Goal: Share content: Share content

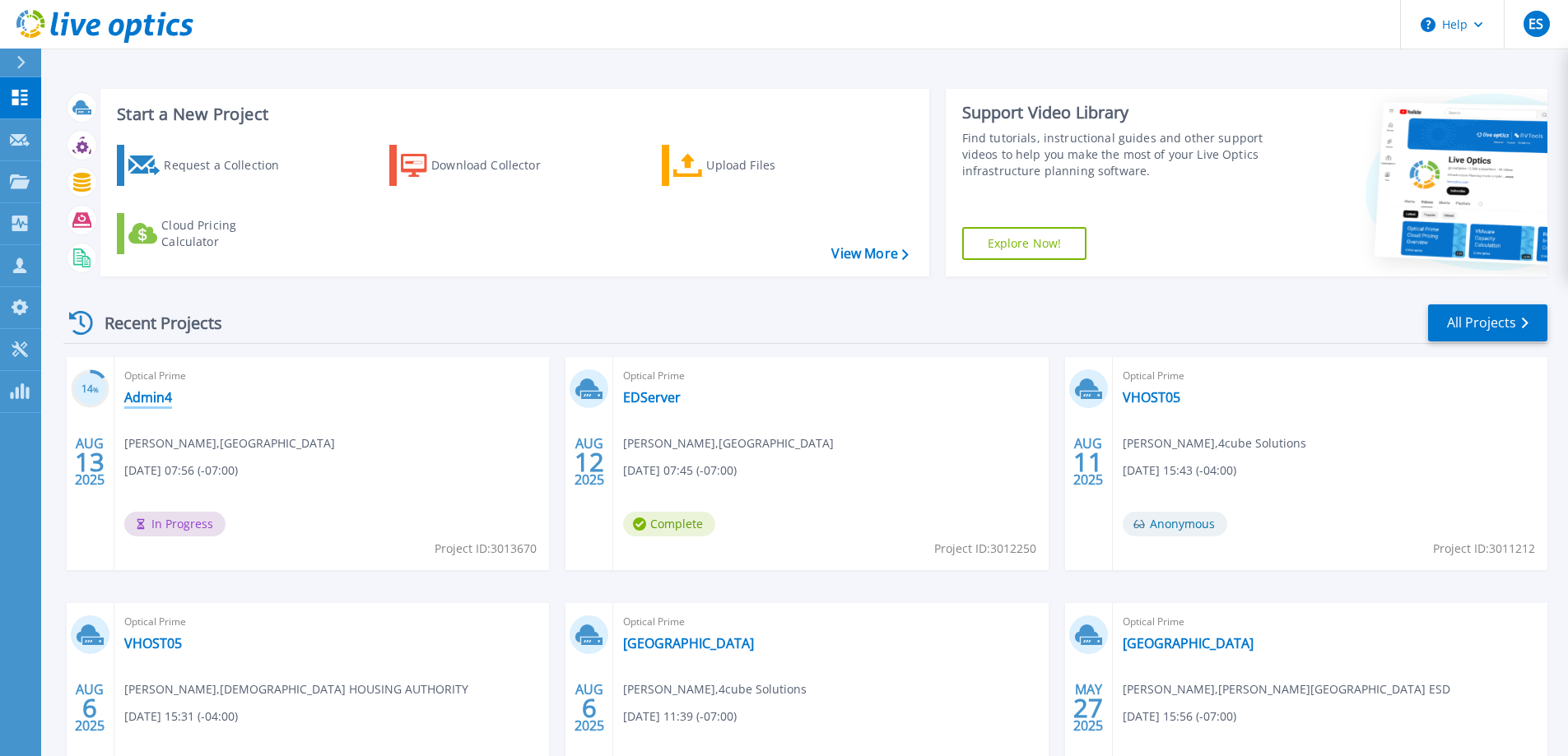
click at [144, 395] on link "Admin4" at bounding box center [149, 397] width 48 height 16
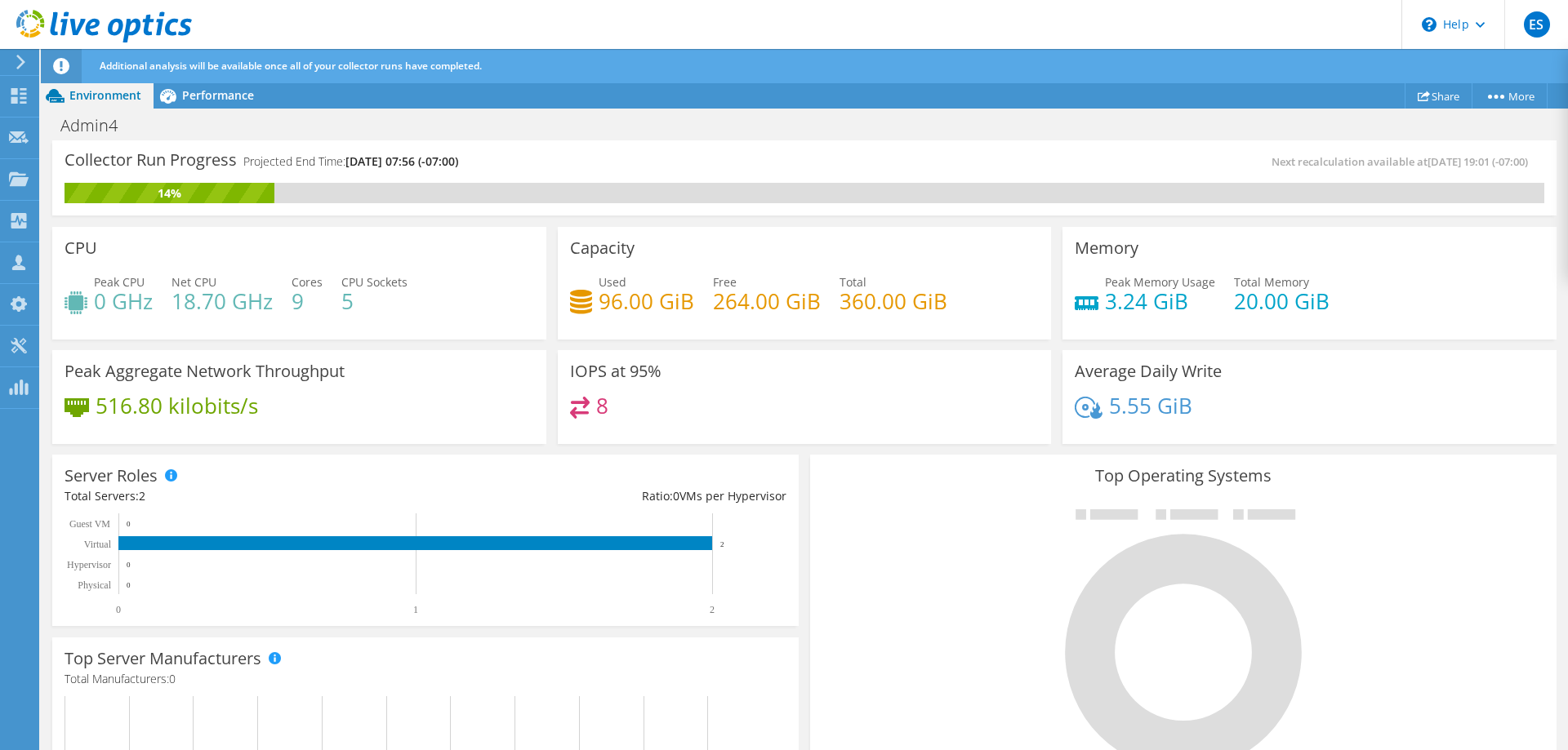
scroll to position [408, 0]
click at [189, 88] on span "Performance" at bounding box center [218, 95] width 72 height 15
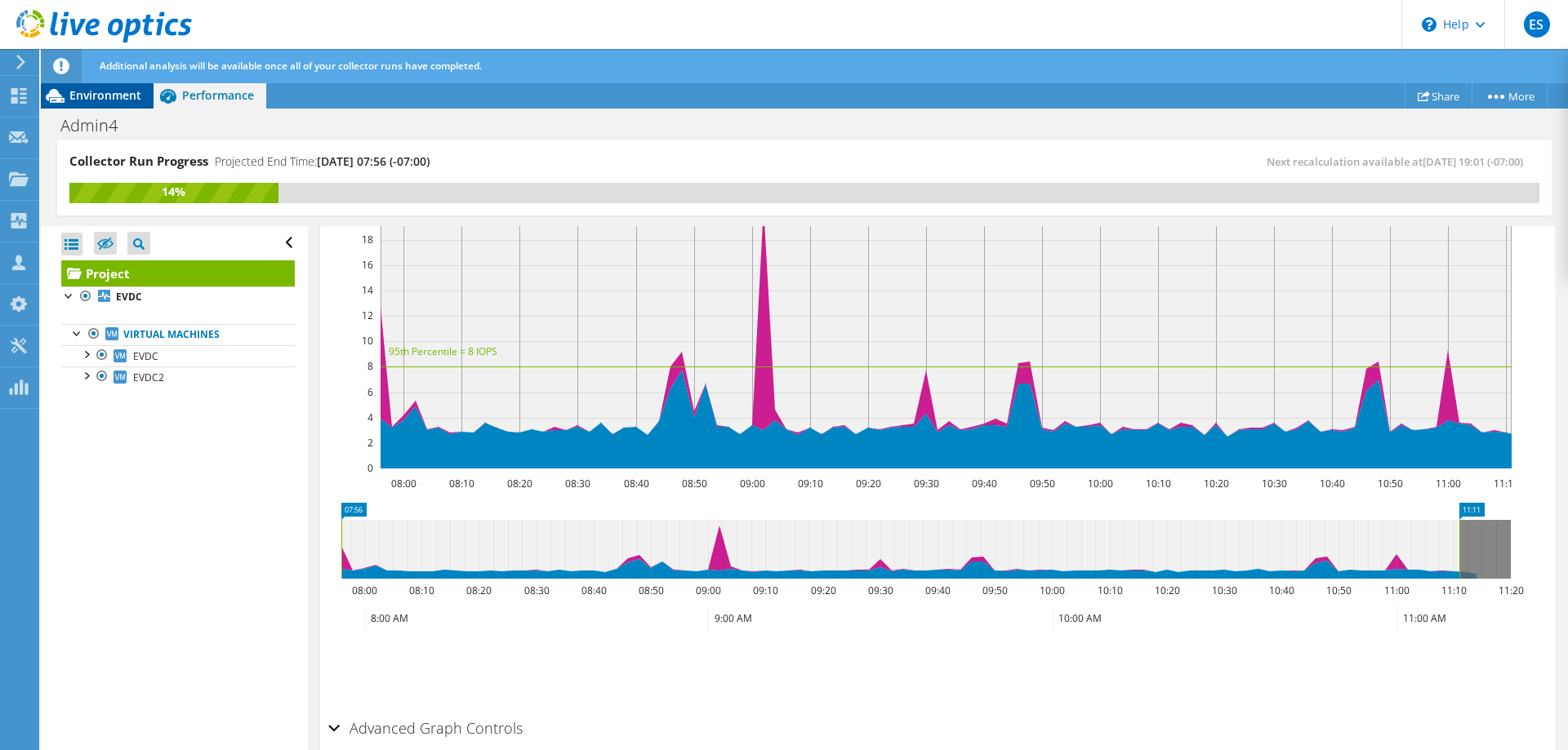
click at [117, 89] on span "Environment" at bounding box center [105, 95] width 72 height 15
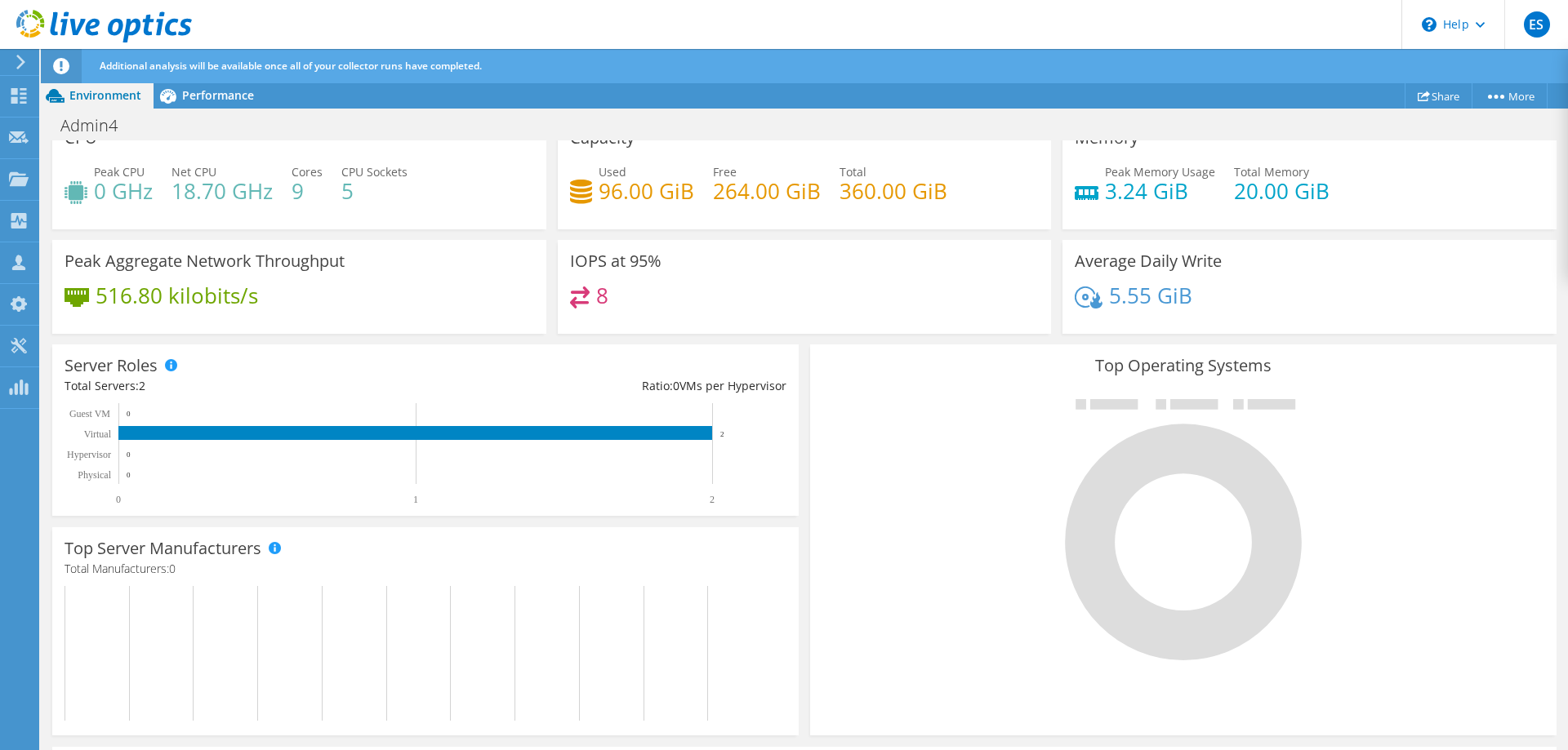
scroll to position [0, 0]
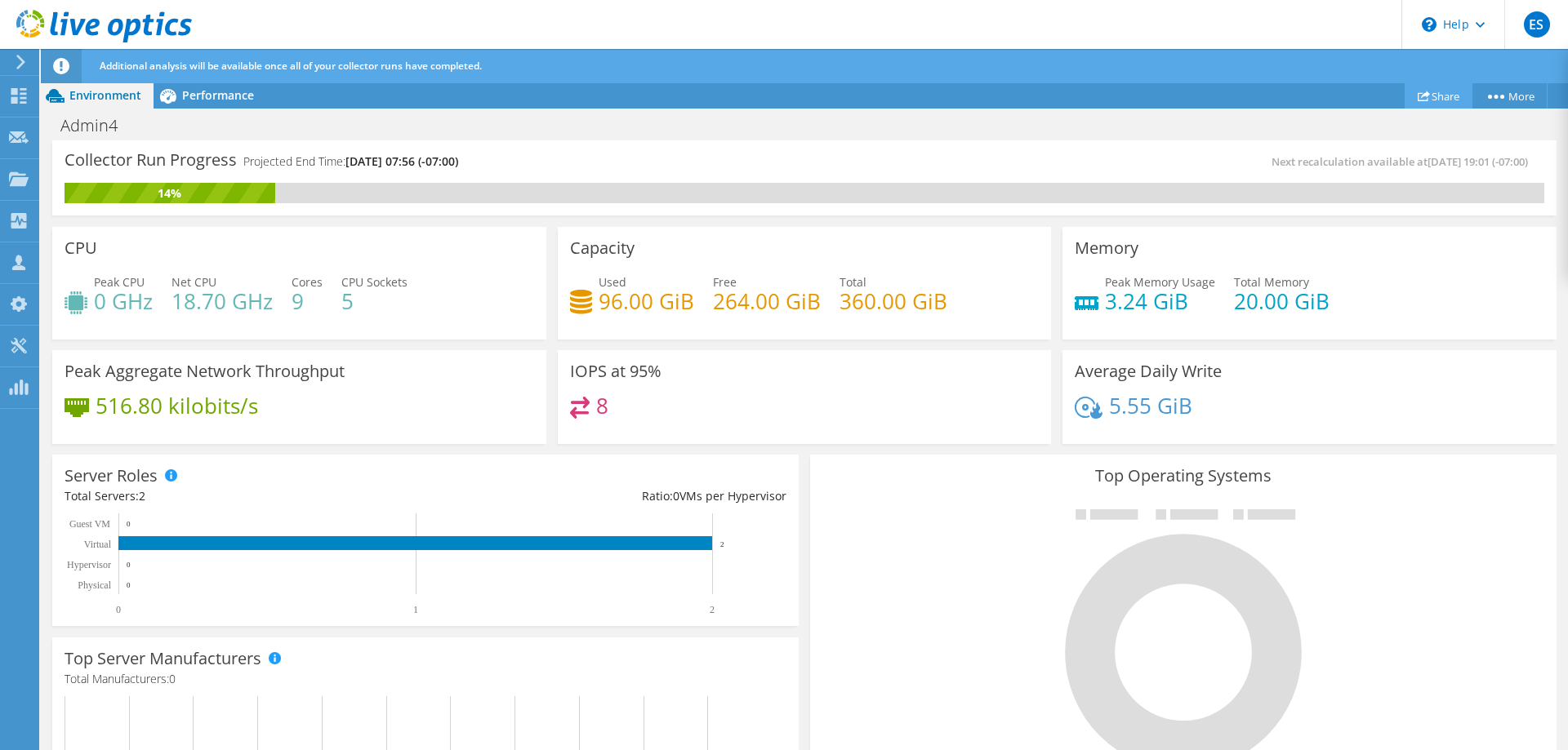
click at [1442, 101] on link "Share" at bounding box center [1438, 96] width 67 height 26
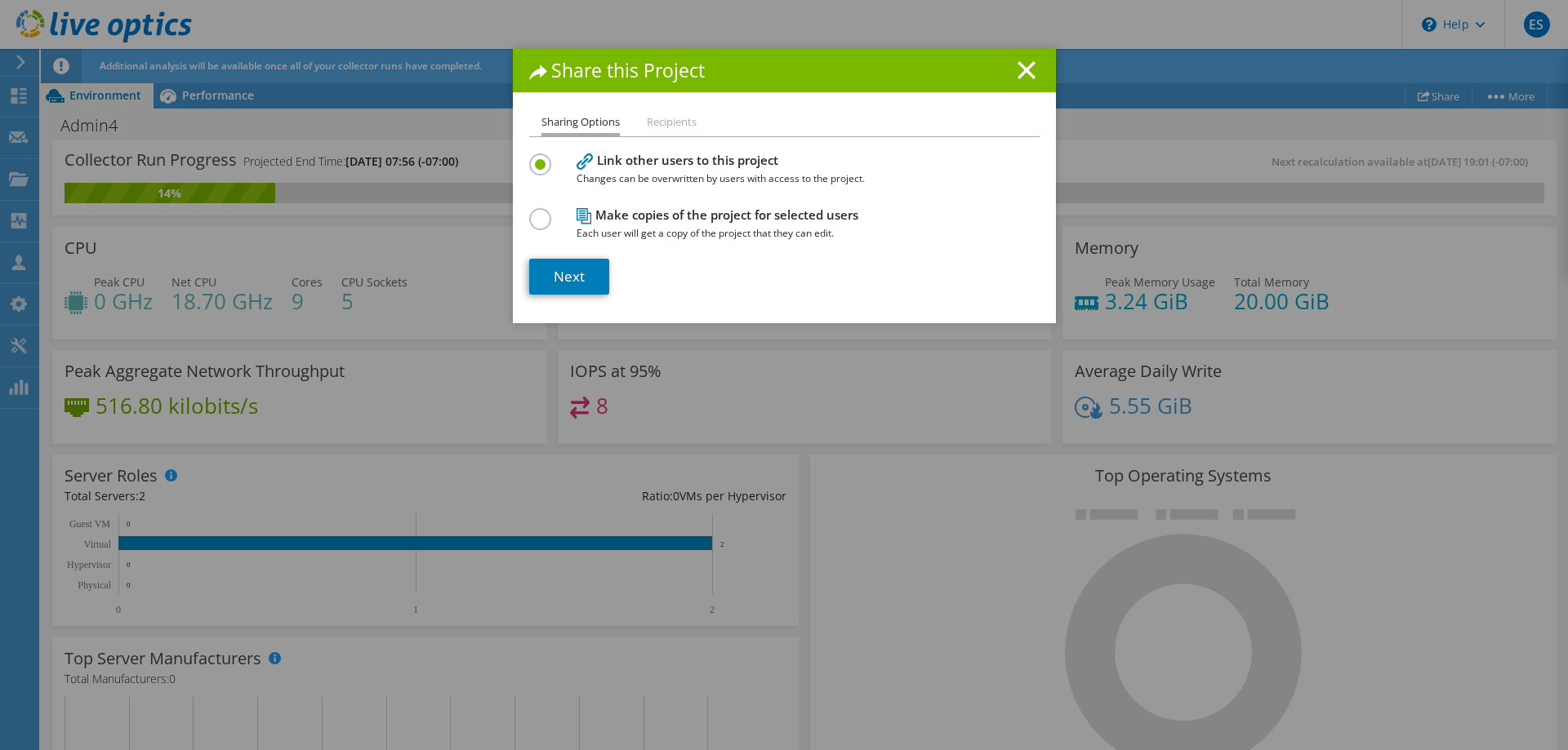
click at [651, 114] on li "Recipients" at bounding box center [671, 123] width 49 height 20
drag, startPoint x: 666, startPoint y: 120, endPoint x: 570, endPoint y: 159, distance: 103.6
click at [667, 119] on li "Recipients" at bounding box center [671, 123] width 49 height 20
click at [562, 279] on link "Next" at bounding box center [570, 277] width 80 height 36
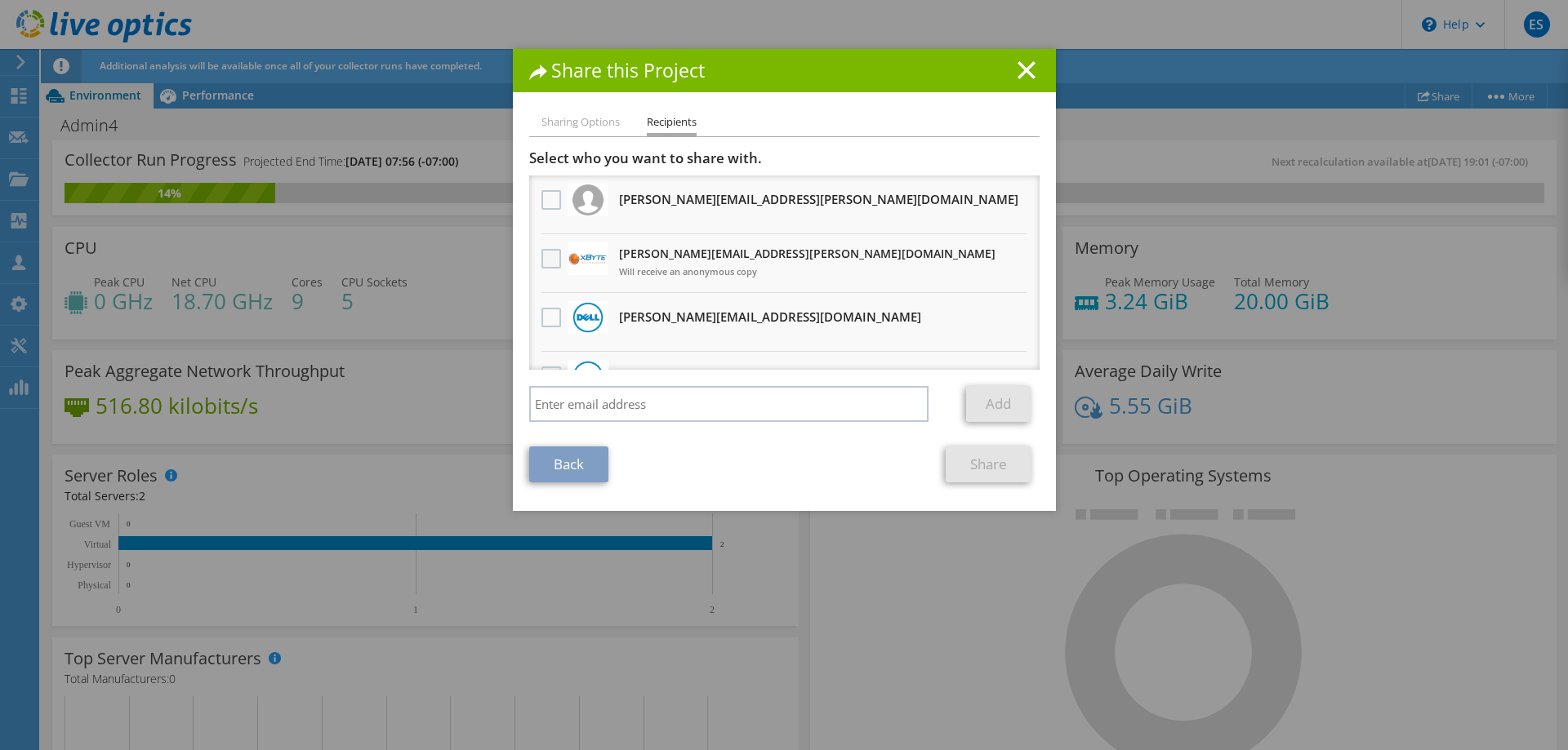
click at [541, 262] on label at bounding box center [553, 258] width 24 height 20
click at [0, 0] on input "checkbox" at bounding box center [0, 0] width 0 height 0
click at [986, 470] on link "Share" at bounding box center [988, 464] width 86 height 36
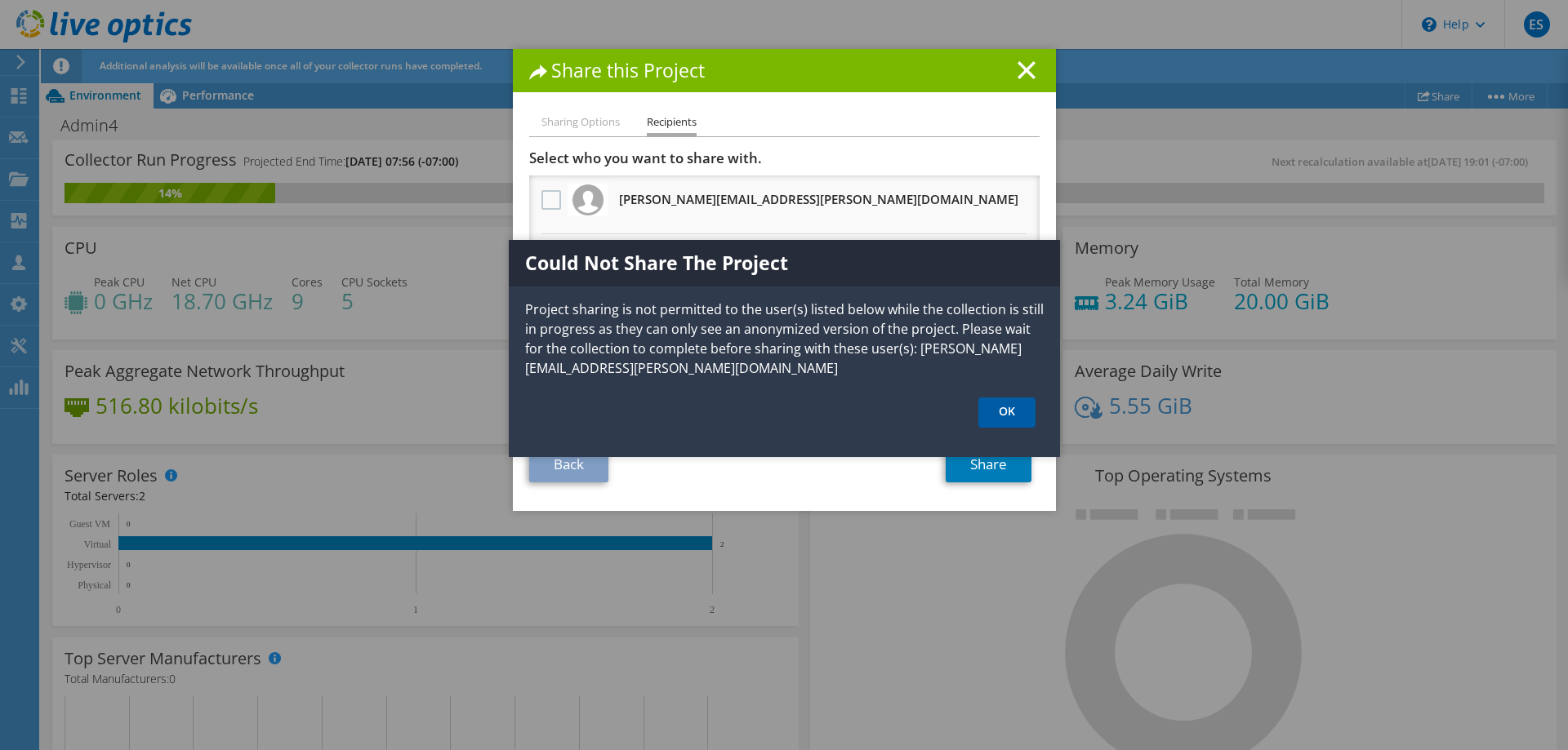
click at [1001, 411] on link "OK" at bounding box center [1006, 412] width 57 height 30
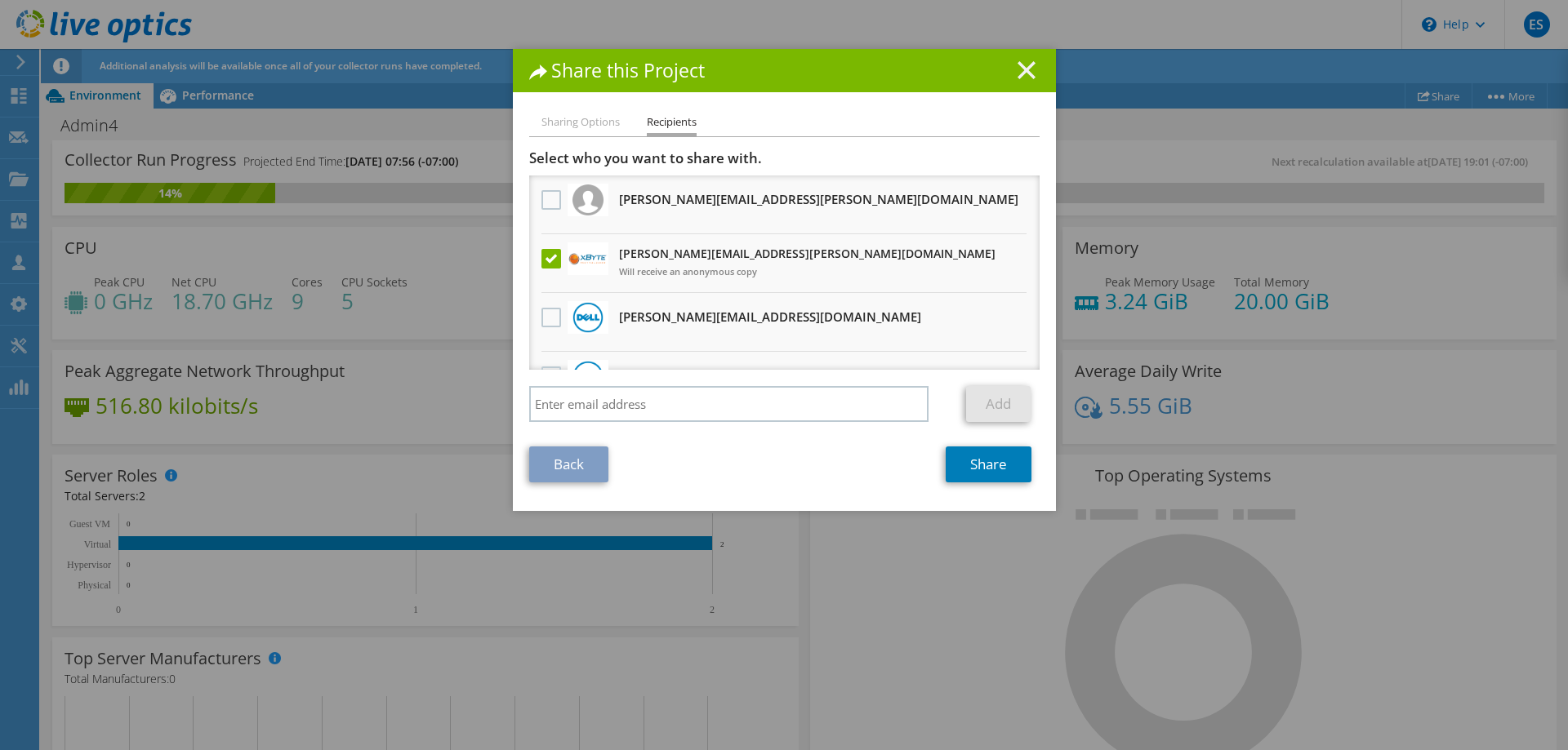
click at [1017, 69] on icon at bounding box center [1026, 70] width 18 height 18
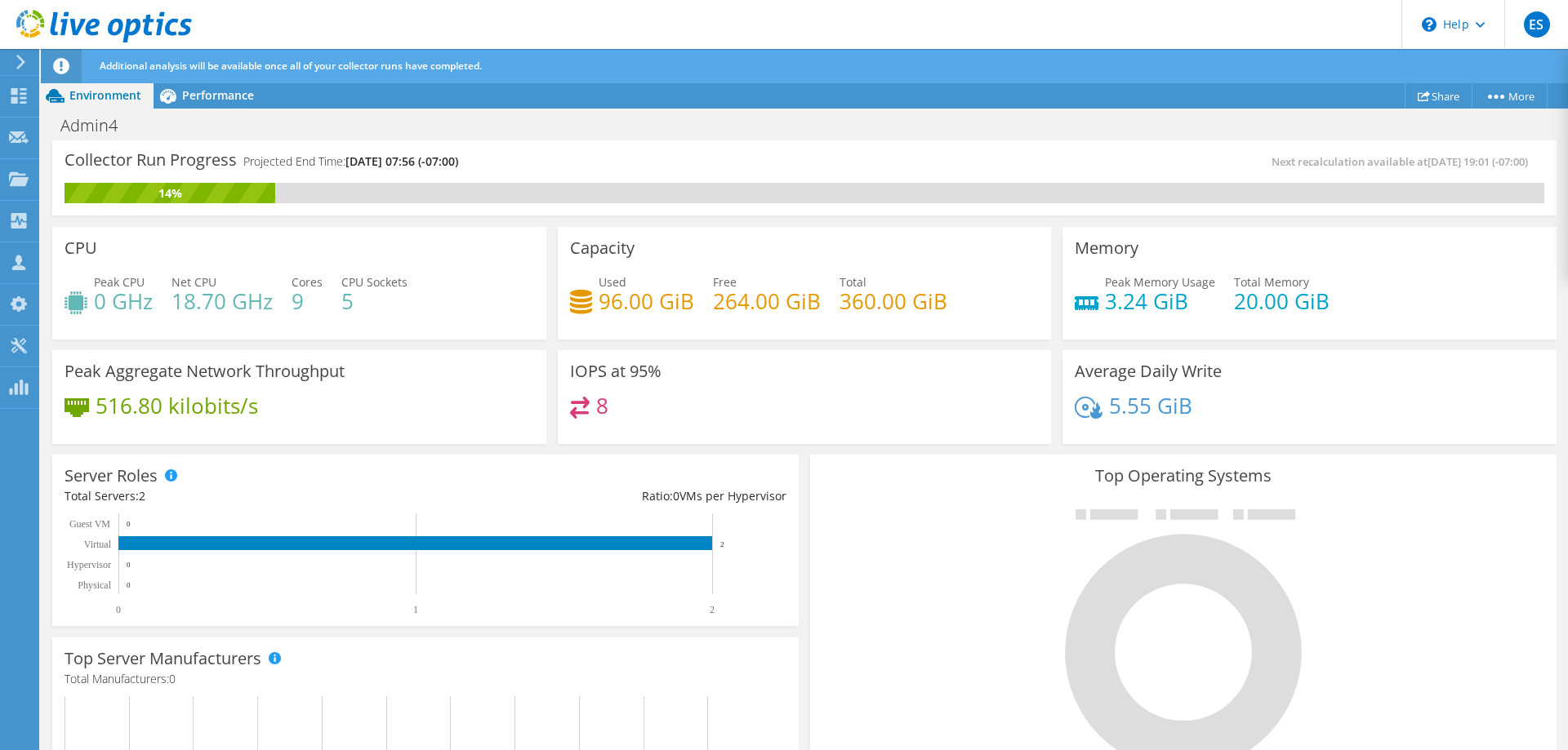
click at [870, 96] on div "Project Actions Project Actions Share More Project Details" at bounding box center [804, 95] width 1527 height 26
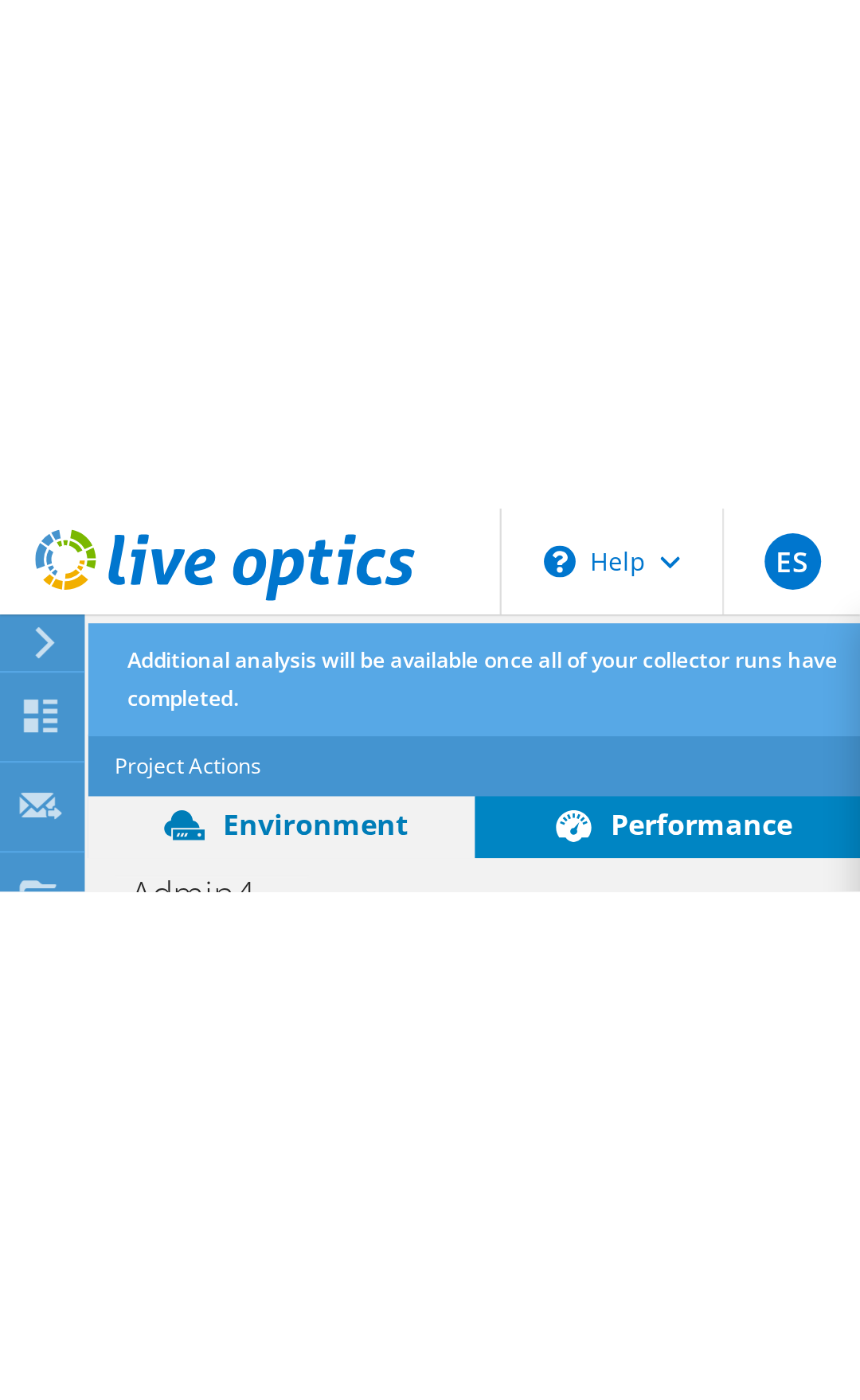
scroll to position [64, 0]
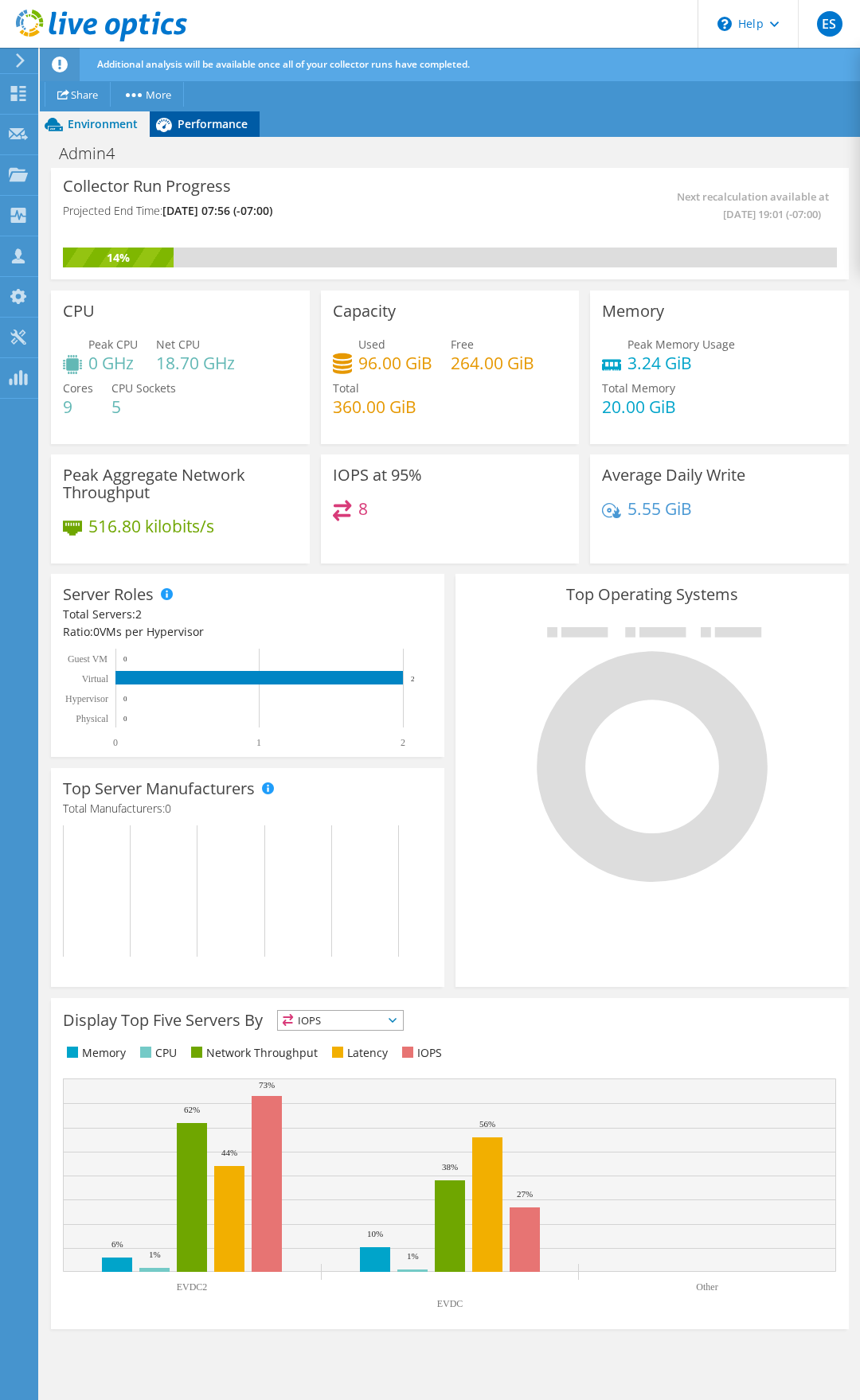
click at [215, 129] on span "Performance" at bounding box center [213, 124] width 70 height 15
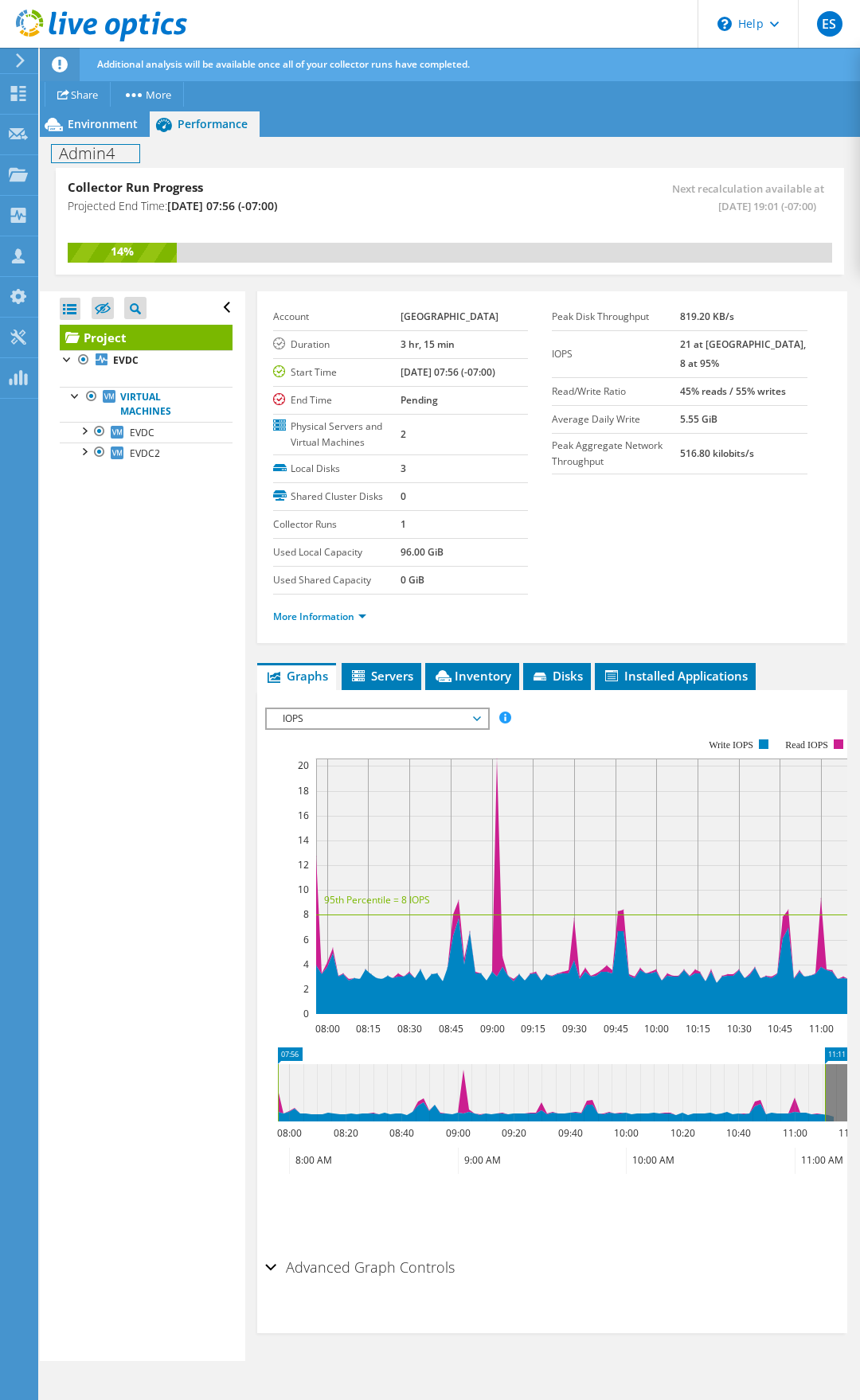
click at [111, 138] on div "Admin4 Print" at bounding box center [450, 152] width 820 height 31
click at [109, 125] on span "Environment" at bounding box center [102, 124] width 70 height 15
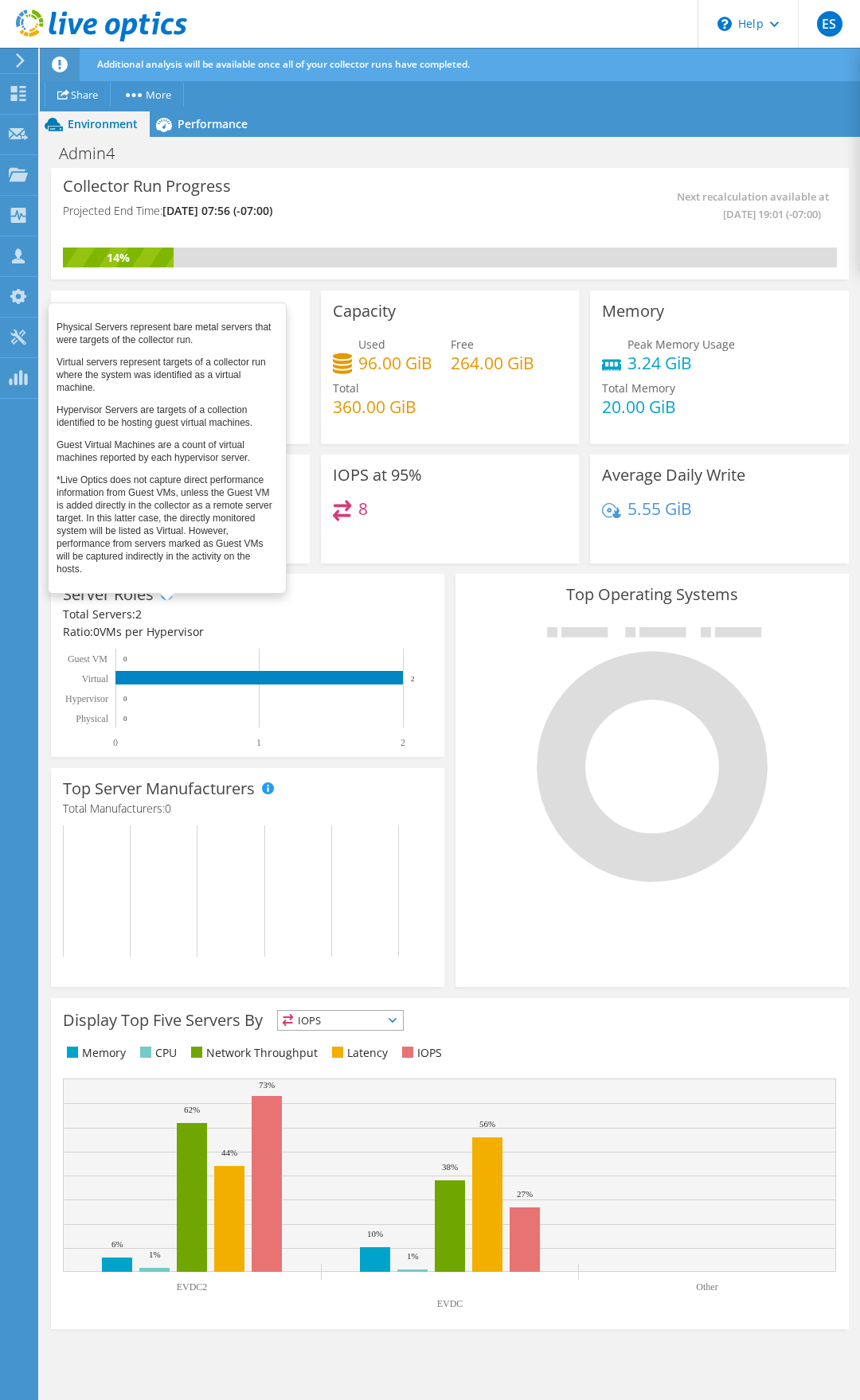
click at [166, 593] on span at bounding box center [166, 594] width 11 height 11
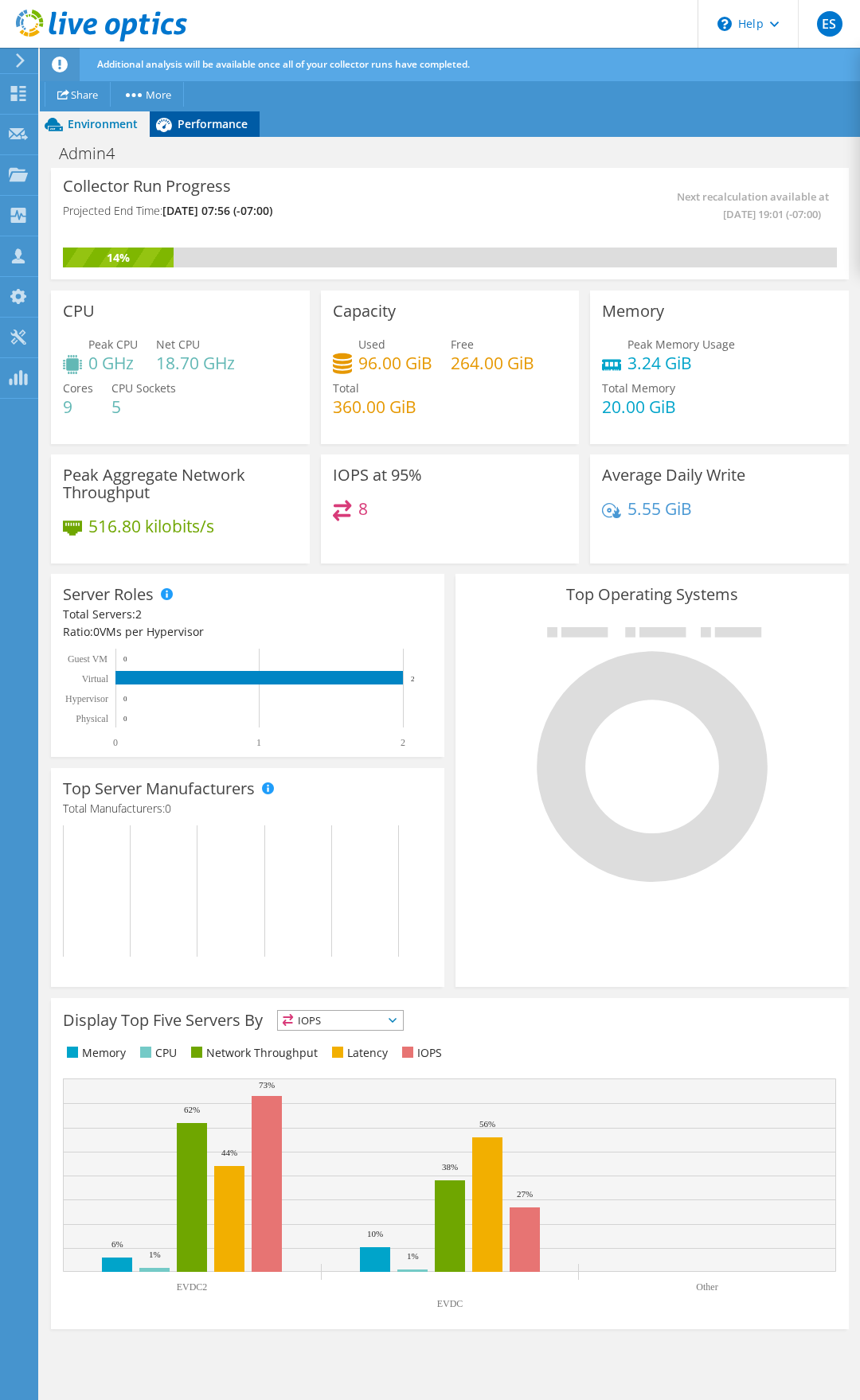
click at [216, 119] on span "Performance" at bounding box center [213, 124] width 70 height 15
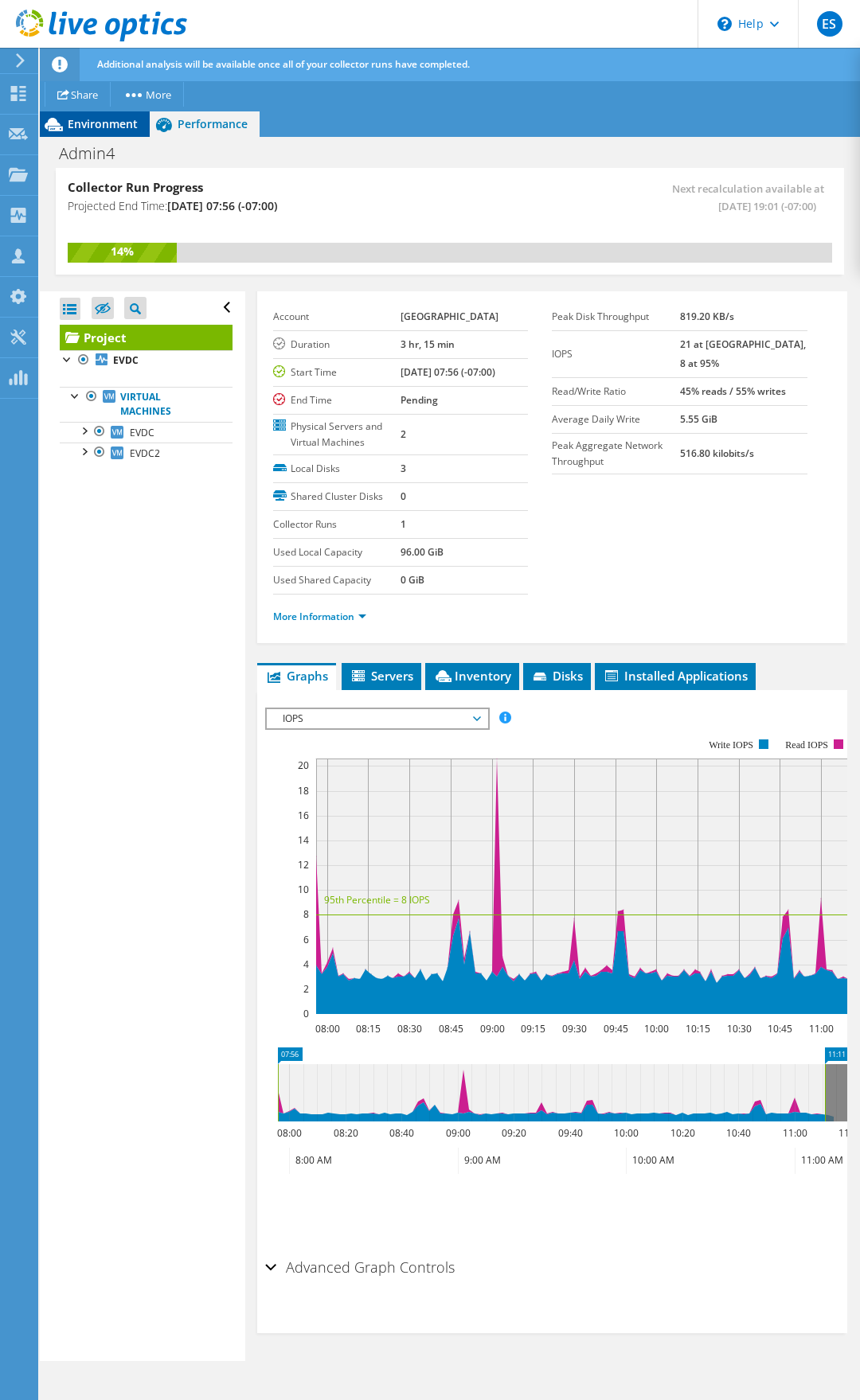
click at [79, 122] on span "Environment" at bounding box center [102, 124] width 70 height 15
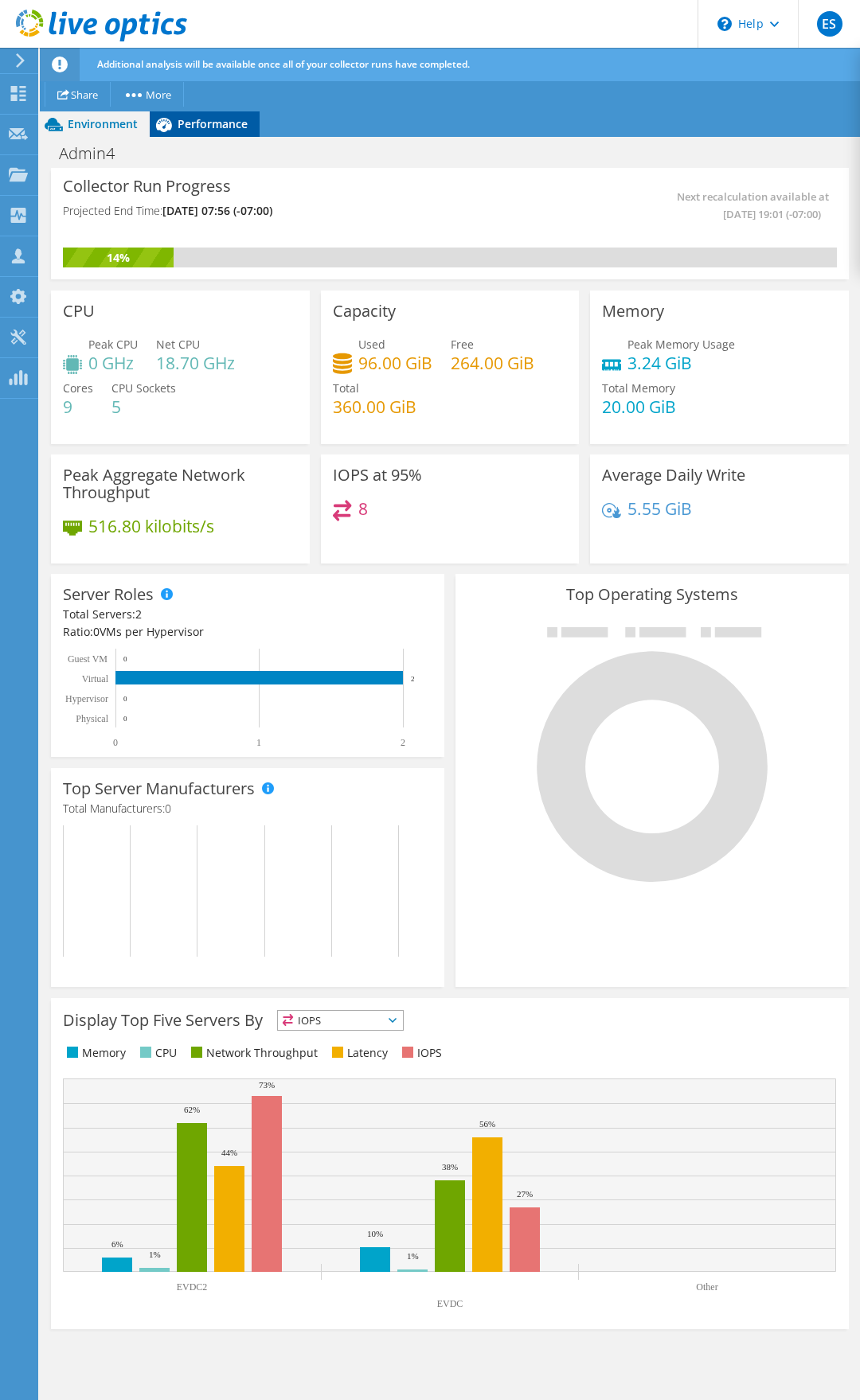
click at [184, 129] on span "Performance" at bounding box center [213, 124] width 70 height 15
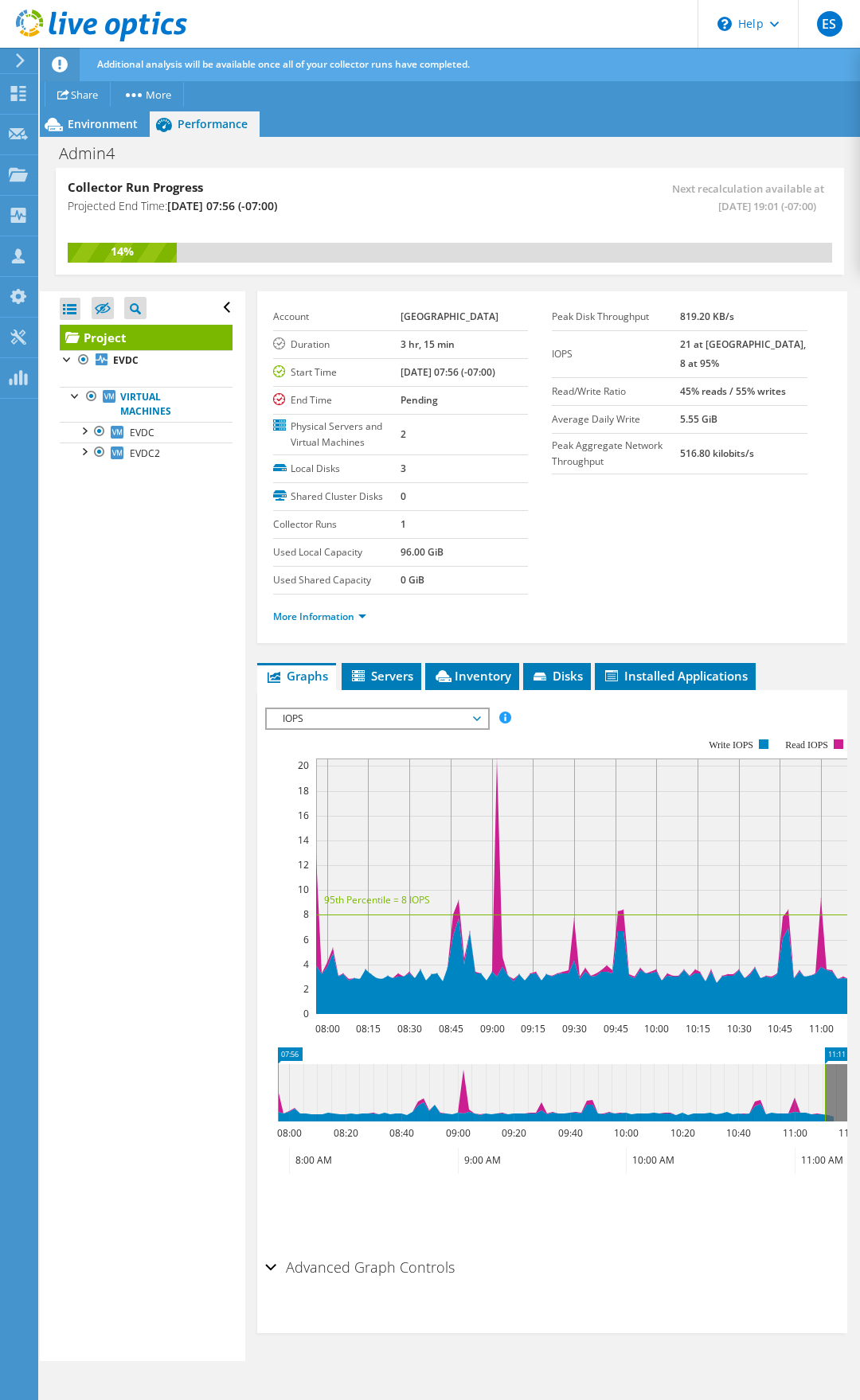
click at [385, 668] on span "Servers" at bounding box center [381, 675] width 64 height 16
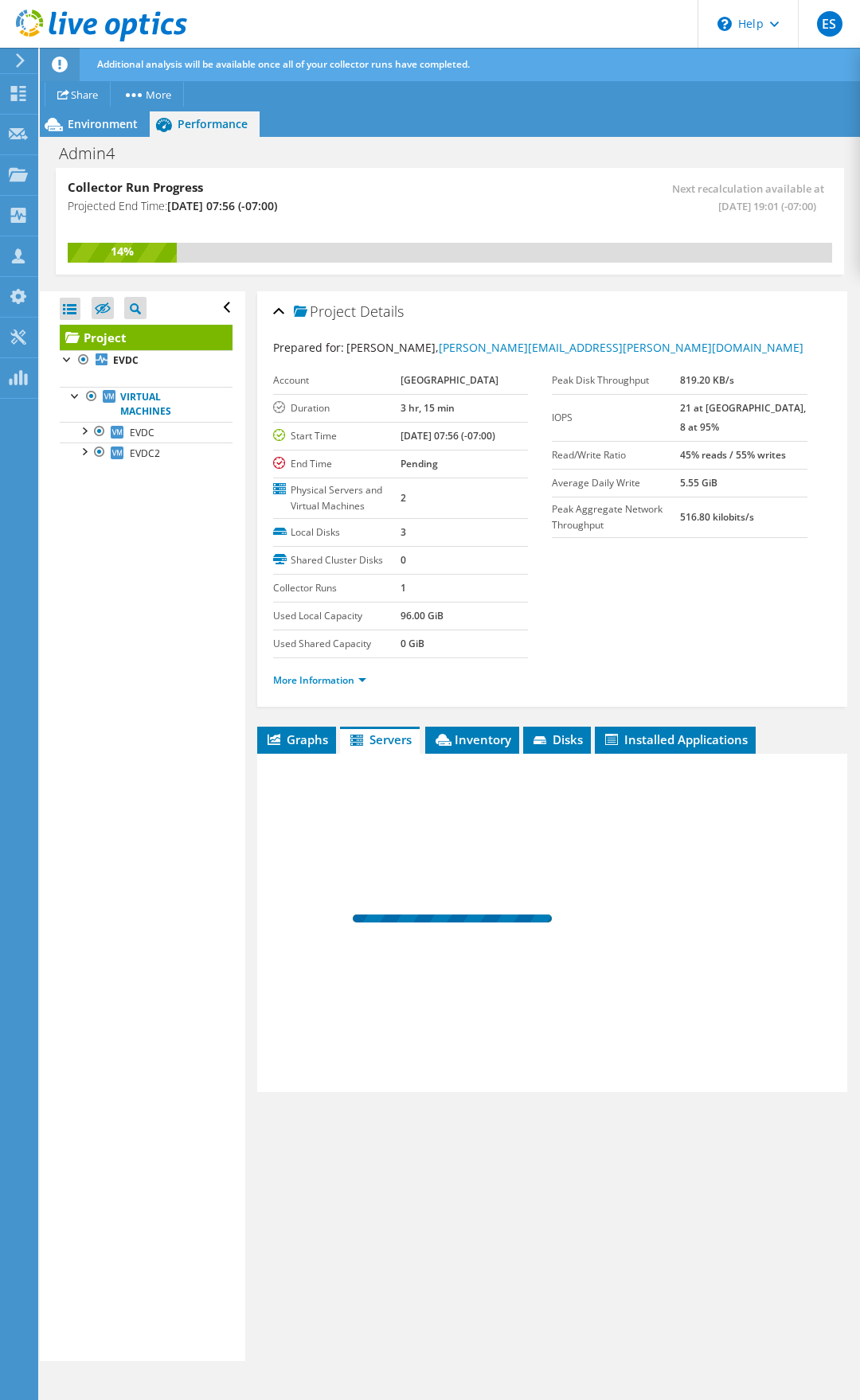
scroll to position [0, 0]
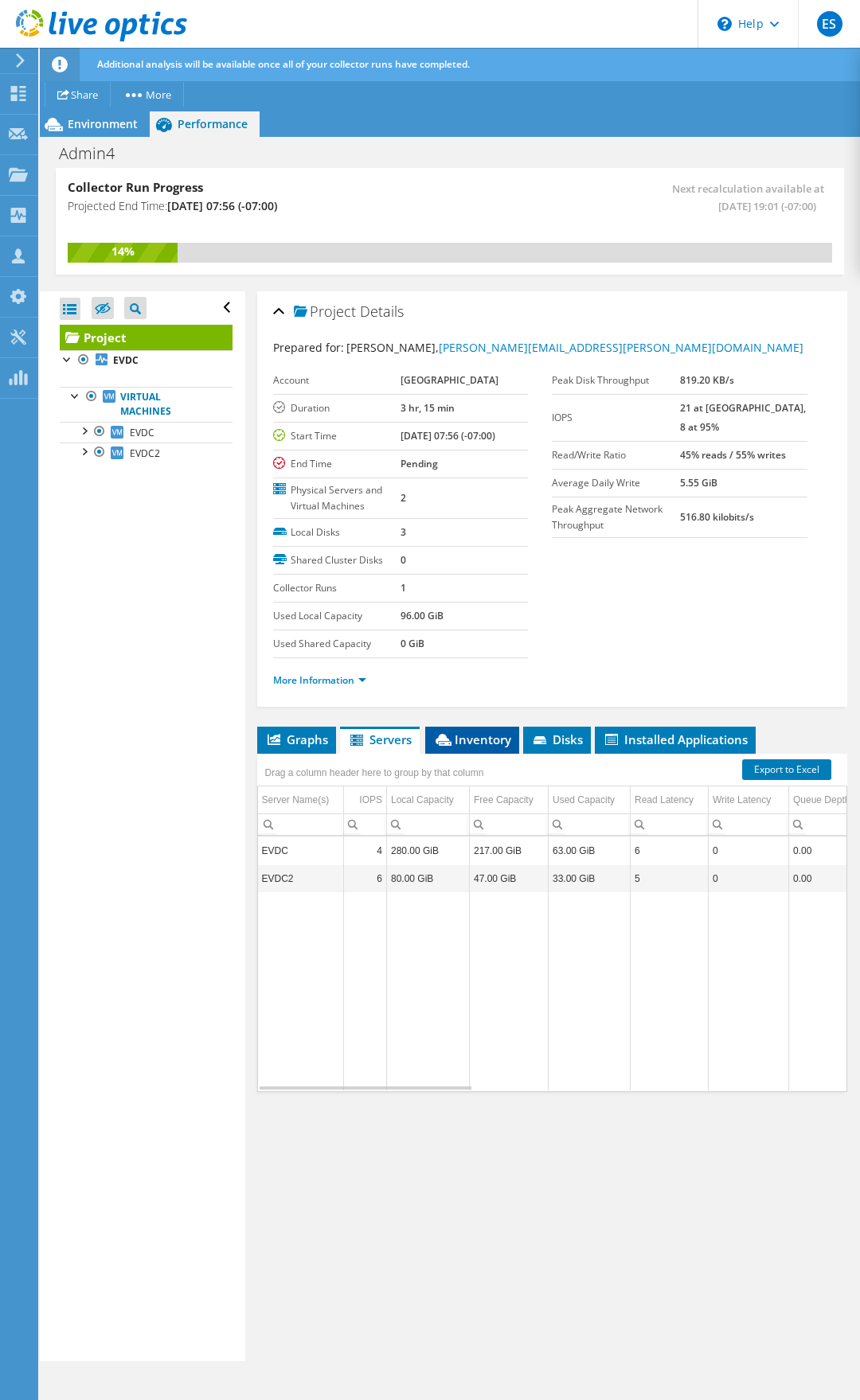
click at [439, 731] on icon at bounding box center [443, 740] width 16 height 12
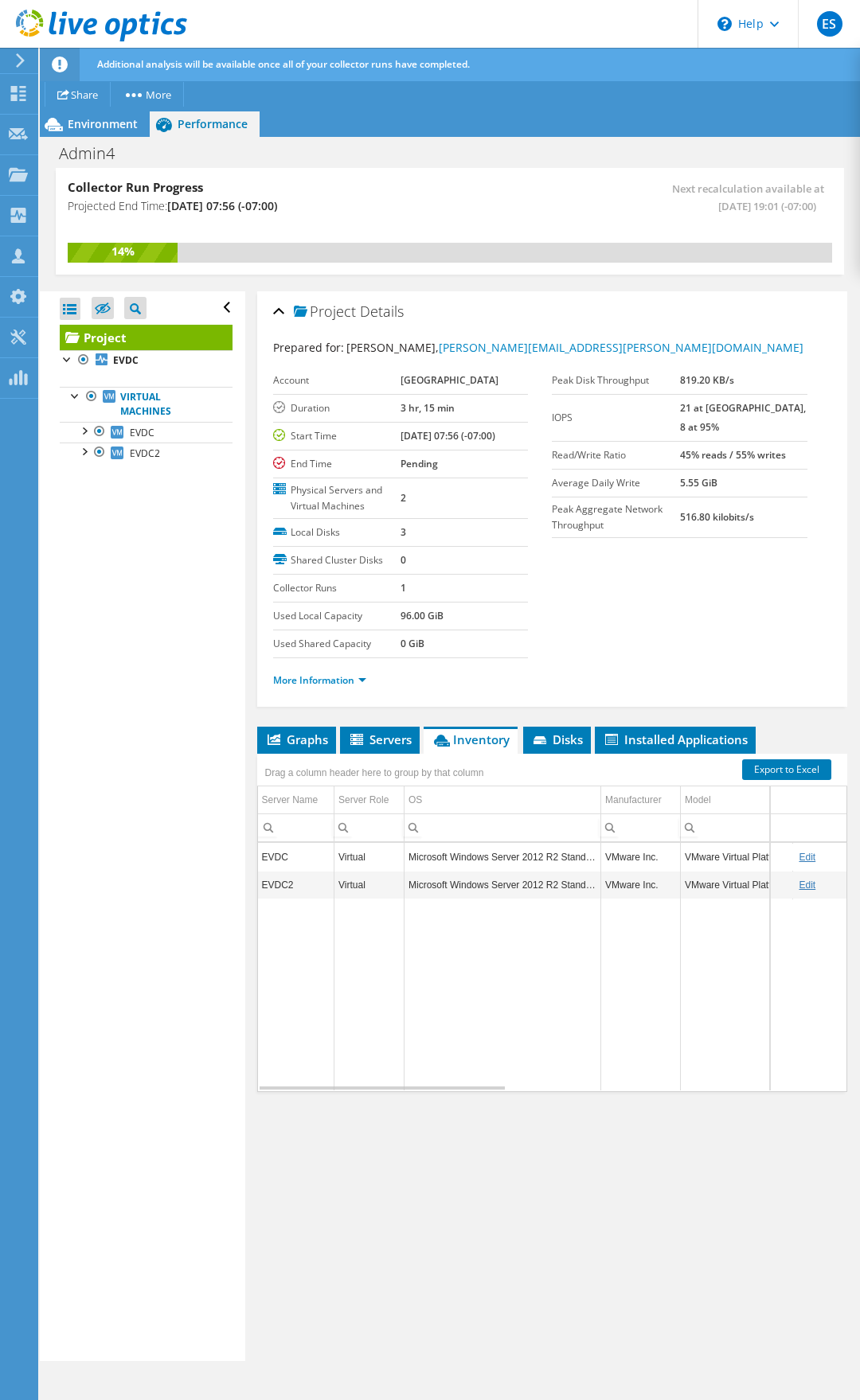
drag, startPoint x: 462, startPoint y: 1093, endPoint x: 471, endPoint y: 1093, distance: 9.0
click at [471, 731] on div "Graphs Servers Inventory Hypervisor Disks Cluster Disks Installed Applications …" at bounding box center [552, 925] width 591 height 398
click at [481, 731] on div "Data grid" at bounding box center [382, 1085] width 245 height 9
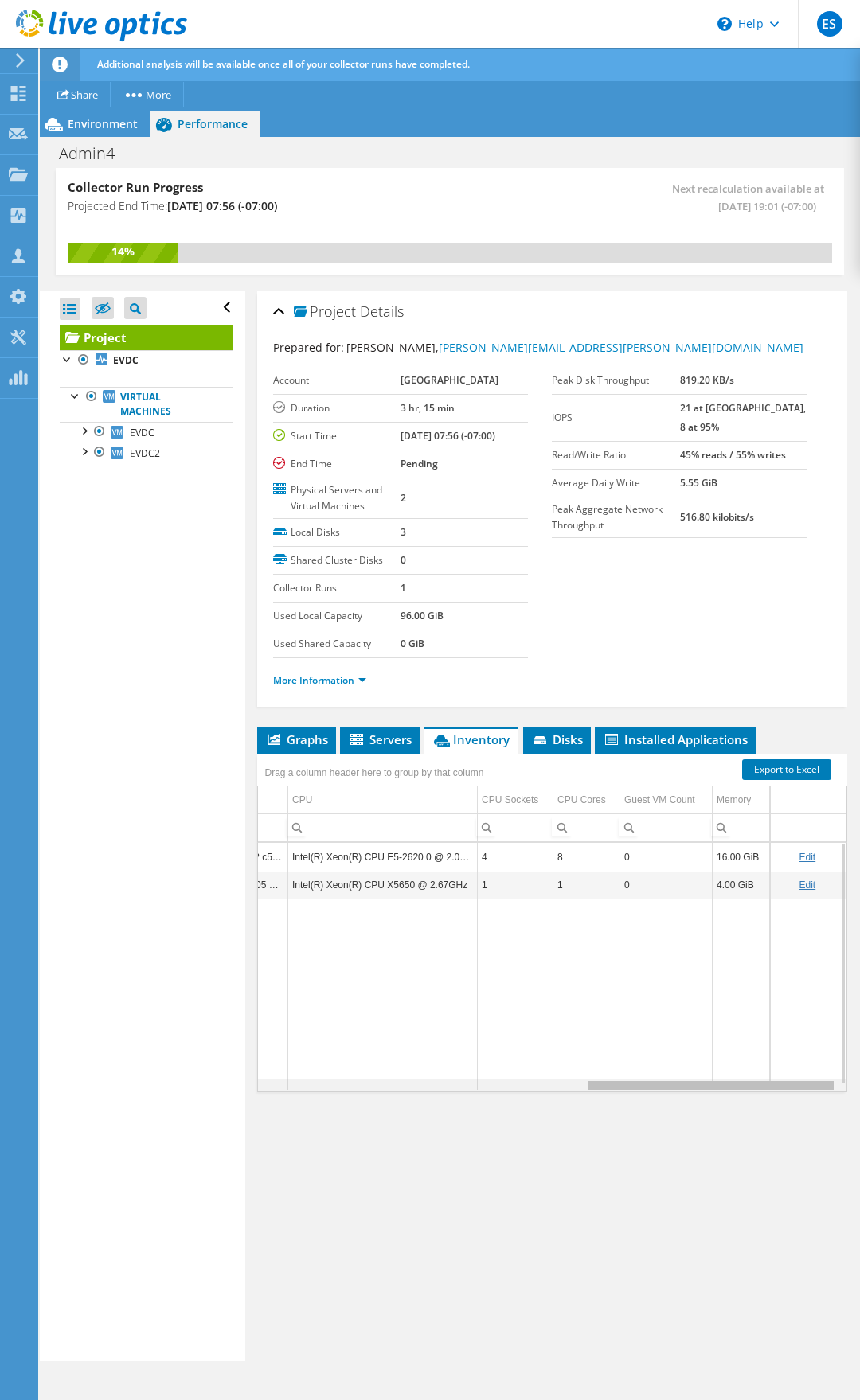
drag, startPoint x: 482, startPoint y: 1082, endPoint x: 859, endPoint y: 1094, distance: 377.2
click at [859, 731] on body "ES Partner Team Member Ernesto Sanchez Ernesto.Sanchez@4cube.com 4cube Solution…" at bounding box center [430, 700] width 860 height 1400
click at [555, 730] on li "Disks" at bounding box center [556, 740] width 67 height 27
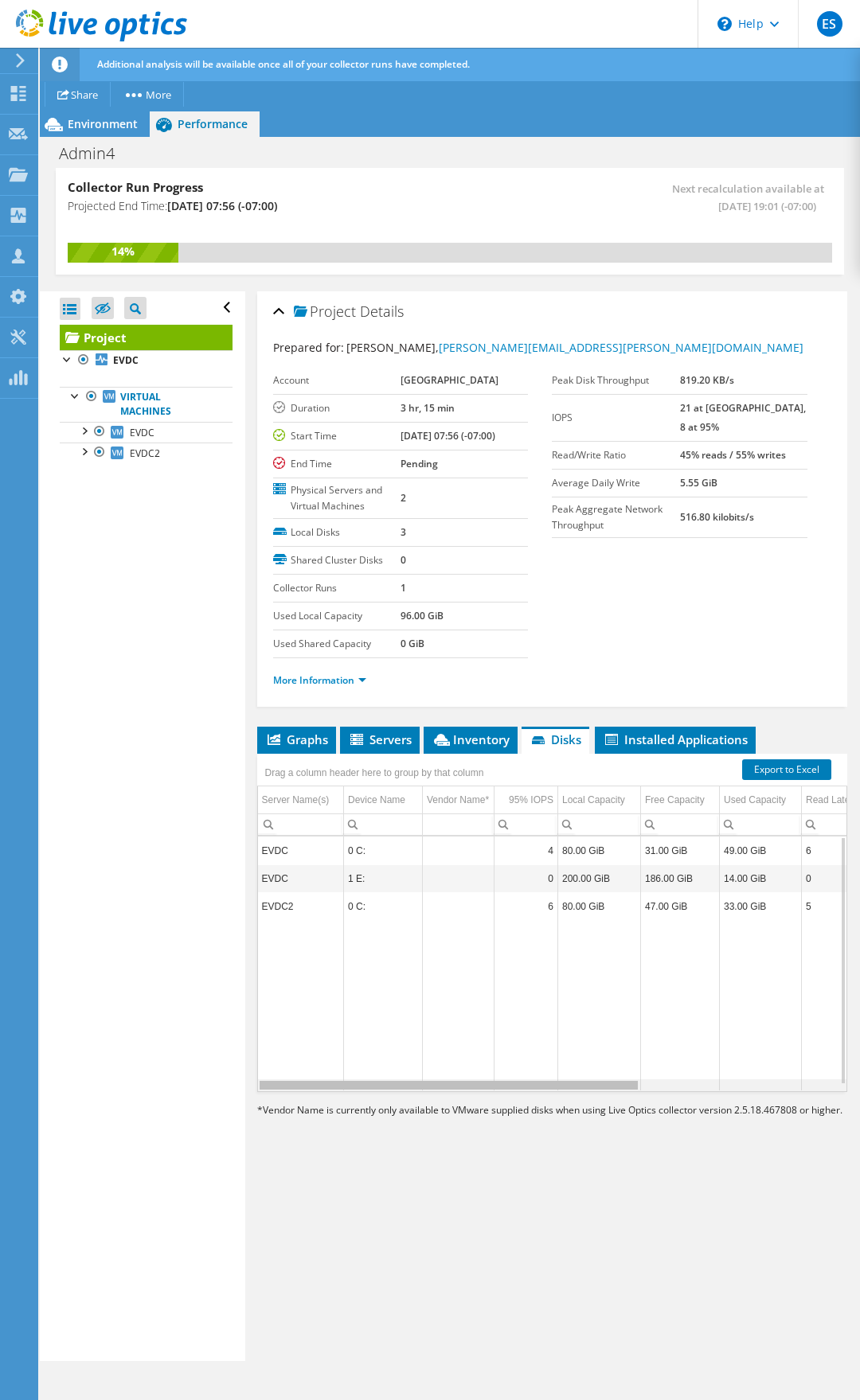
drag, startPoint x: 598, startPoint y: 1085, endPoint x: 395, endPoint y: 1092, distance: 203.1
click at [395, 731] on body "ES Partner Team Member Ernesto Sanchez Ernesto.Sanchez@4cube.com 4cube Solution…" at bounding box center [430, 700] width 860 height 1400
click at [389, 731] on span "Servers" at bounding box center [379, 739] width 64 height 16
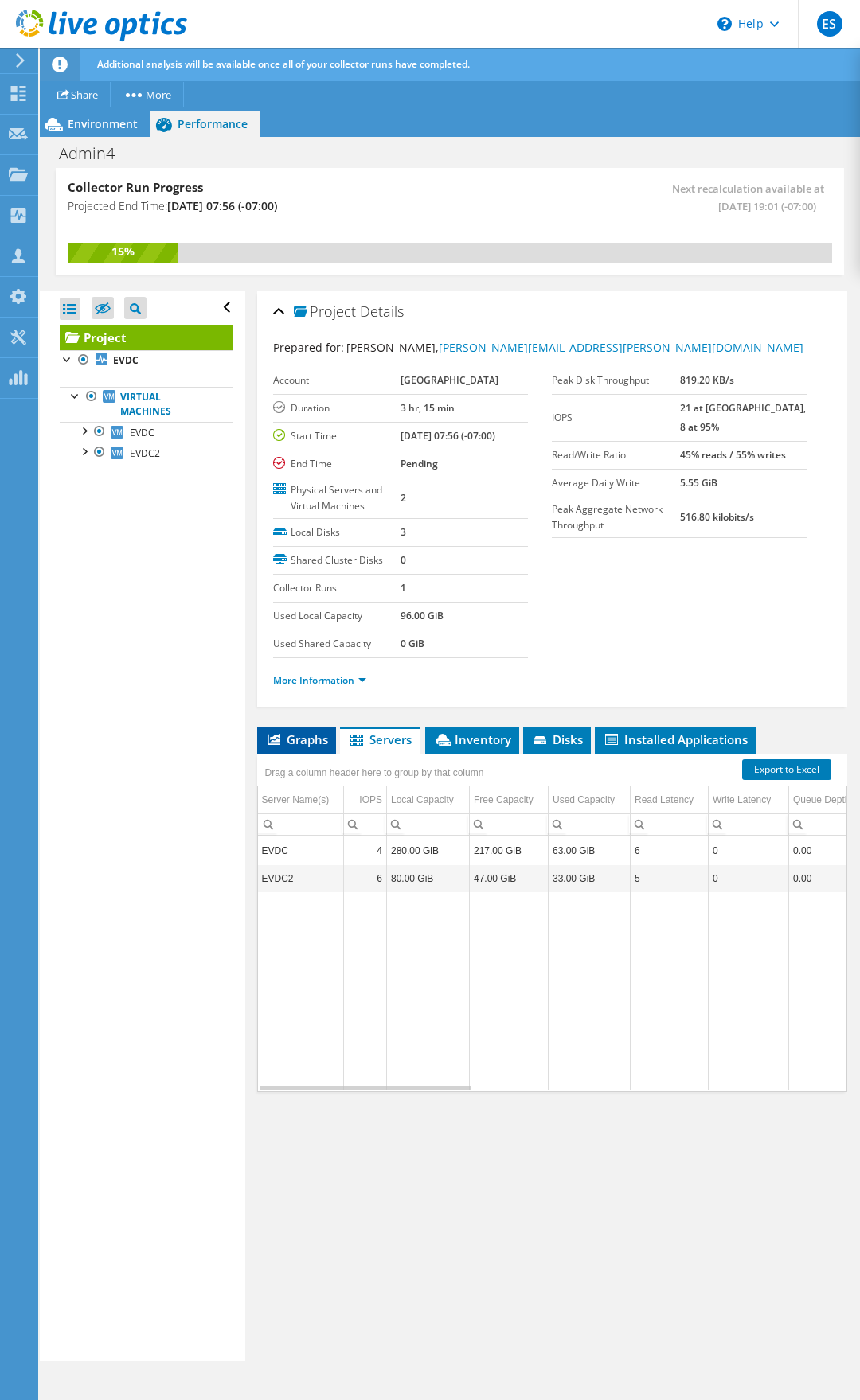
click at [281, 731] on span "Graphs" at bounding box center [297, 739] width 63 height 16
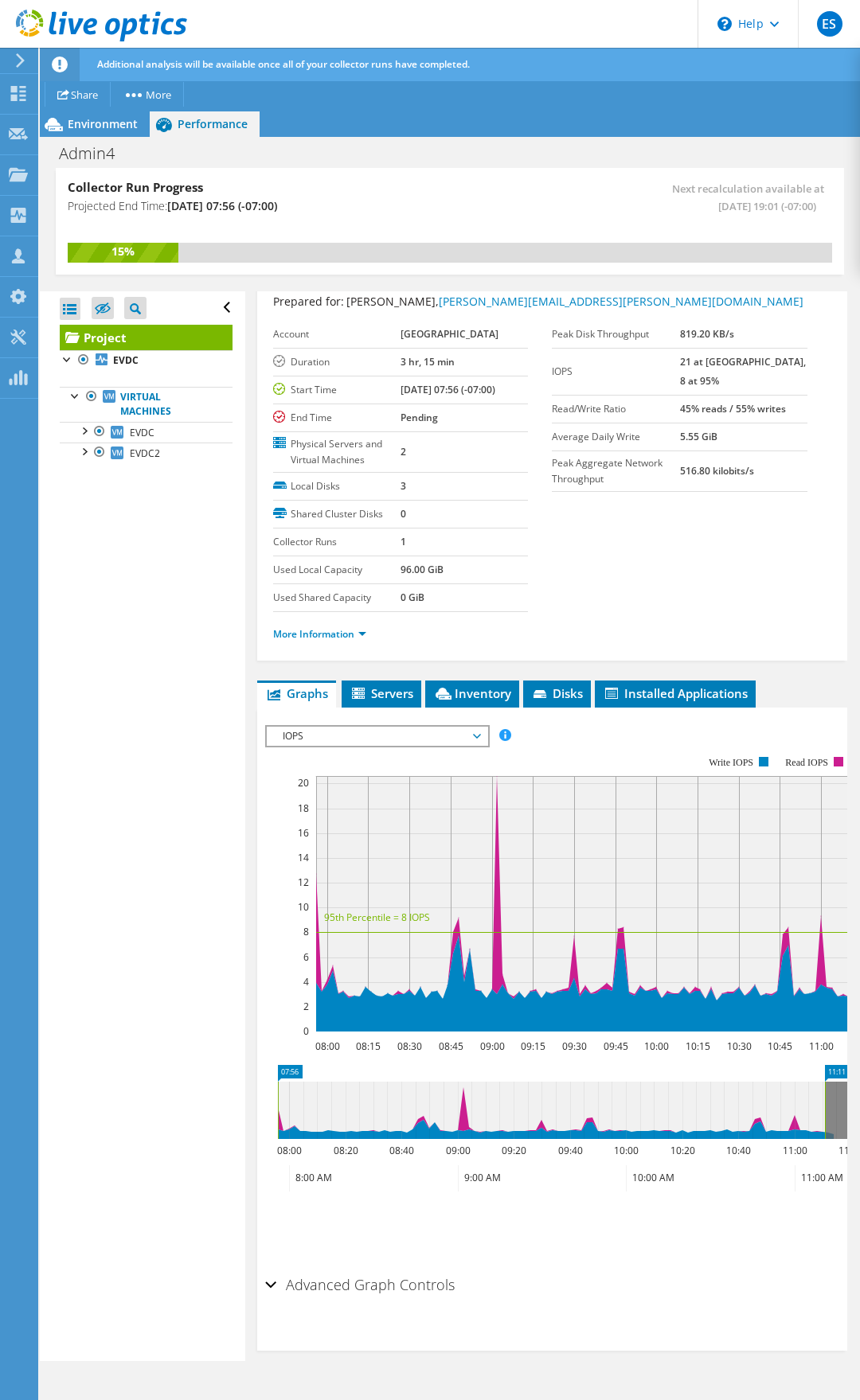
scroll to position [64, 0]
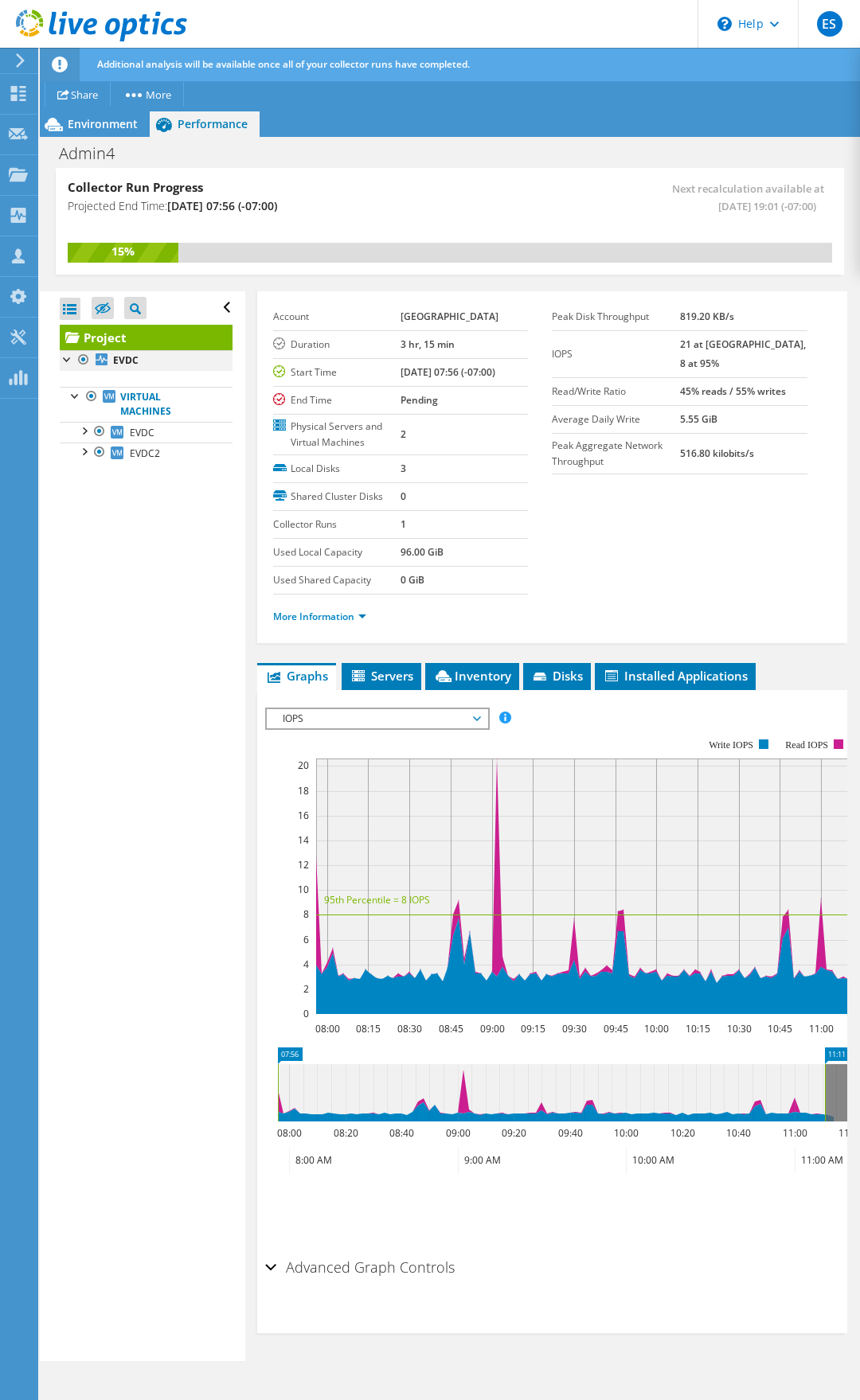
click at [64, 355] on div at bounding box center [67, 357] width 16 height 16
click at [67, 364] on div at bounding box center [67, 357] width 16 height 16
click at [77, 399] on div at bounding box center [75, 394] width 16 height 16
click at [495, 683] on span "Inventory" at bounding box center [472, 675] width 78 height 16
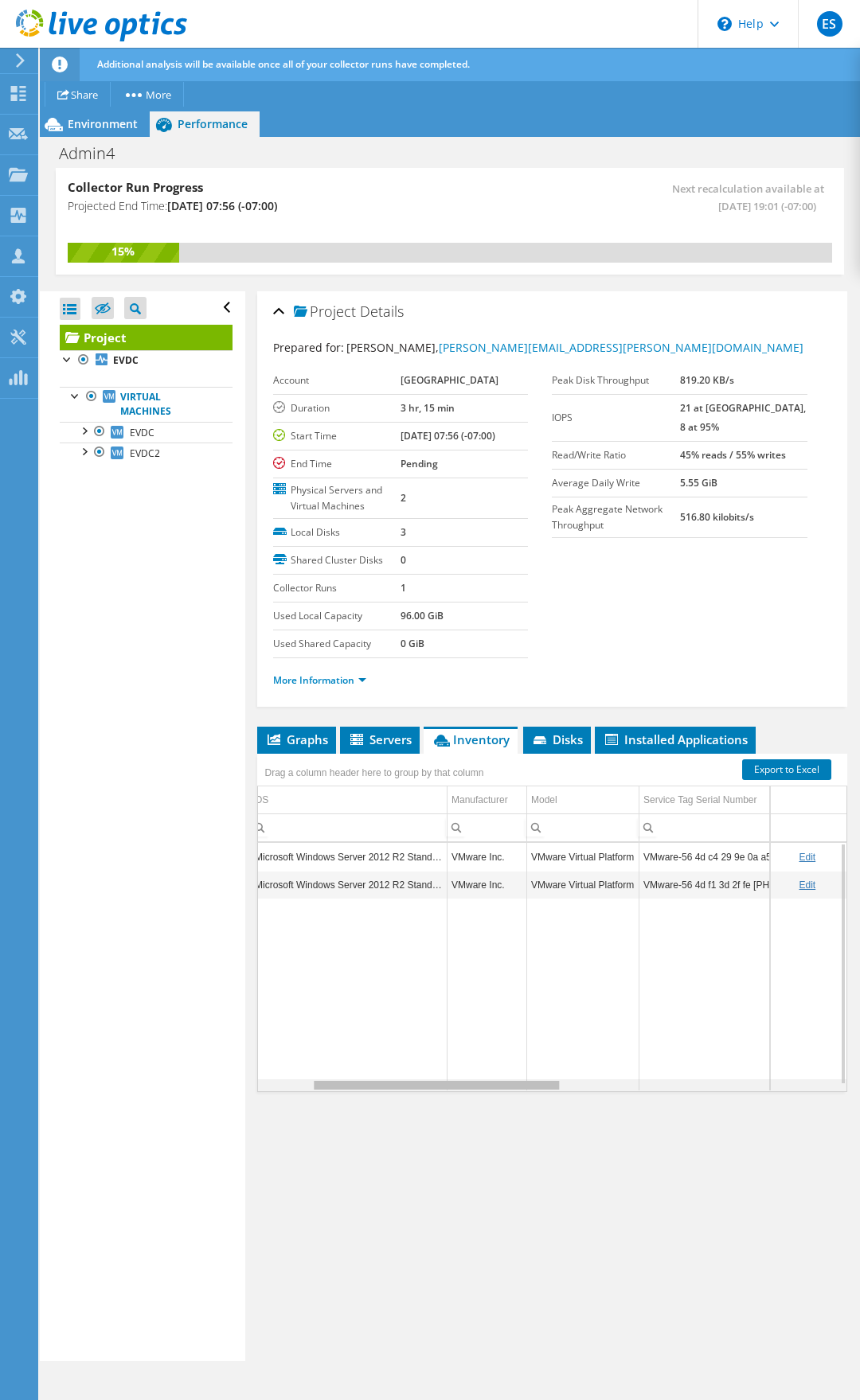
scroll to position [0, 201]
drag, startPoint x: 488, startPoint y: 1085, endPoint x: 571, endPoint y: 957, distance: 152.6
click at [586, 731] on body "ES Partner Team Member Ernesto Sanchez Ernesto.Sanchez@4cube.com 4cube Solution…" at bounding box center [430, 700] width 860 height 1400
drag, startPoint x: 580, startPoint y: 1090, endPoint x: 746, endPoint y: 1090, distance: 166.0
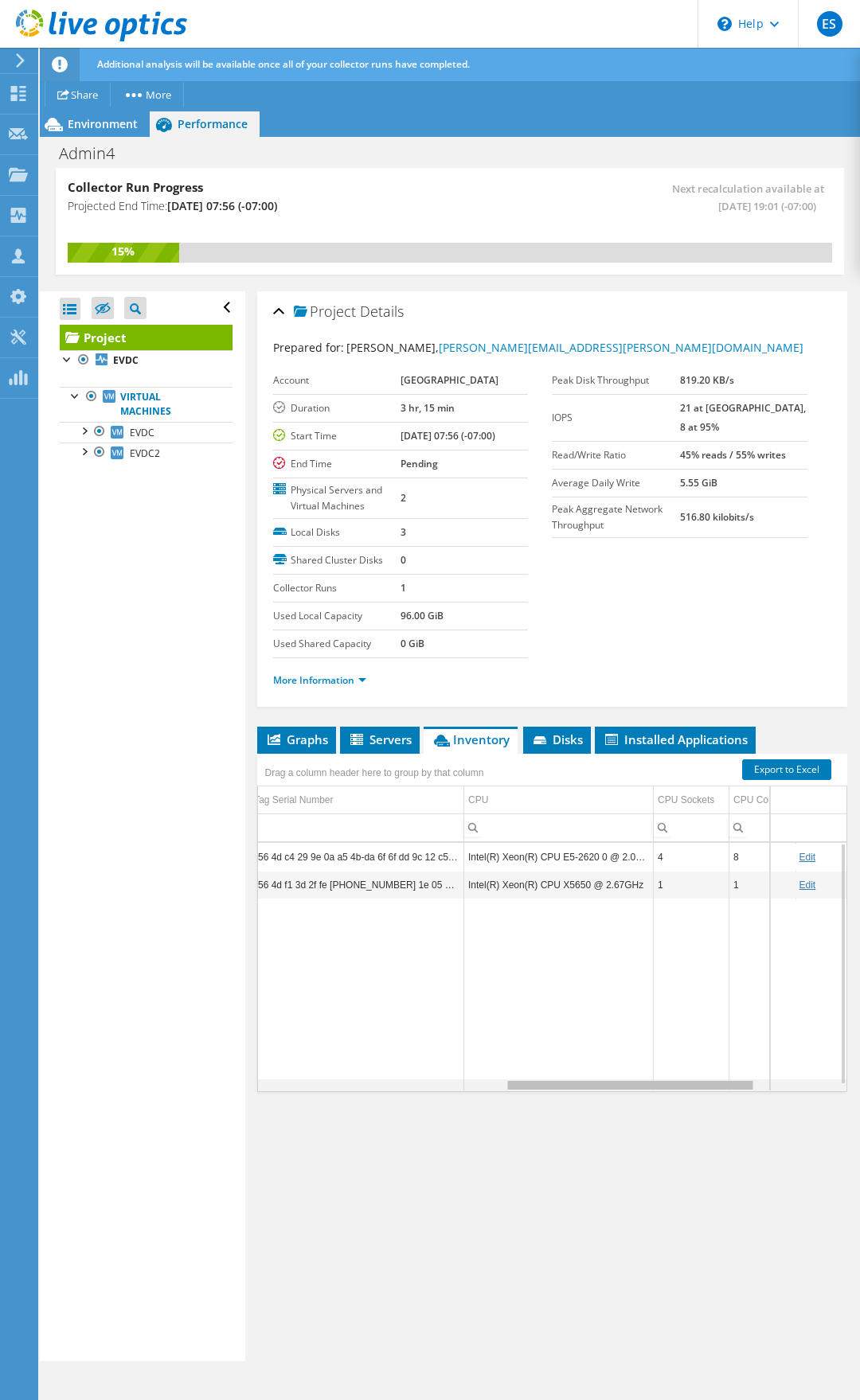
click at [746, 731] on body "ES Partner Team Member Ernesto Sanchez Ernesto.Sanchez@4cube.com 4cube Solution…" at bounding box center [430, 700] width 860 height 1400
click at [528, 731] on td "Data grid" at bounding box center [559, 994] width 190 height 192
drag, startPoint x: 571, startPoint y: 729, endPoint x: 655, endPoint y: 728, distance: 84.0
click at [575, 729] on li "Disks" at bounding box center [556, 740] width 67 height 27
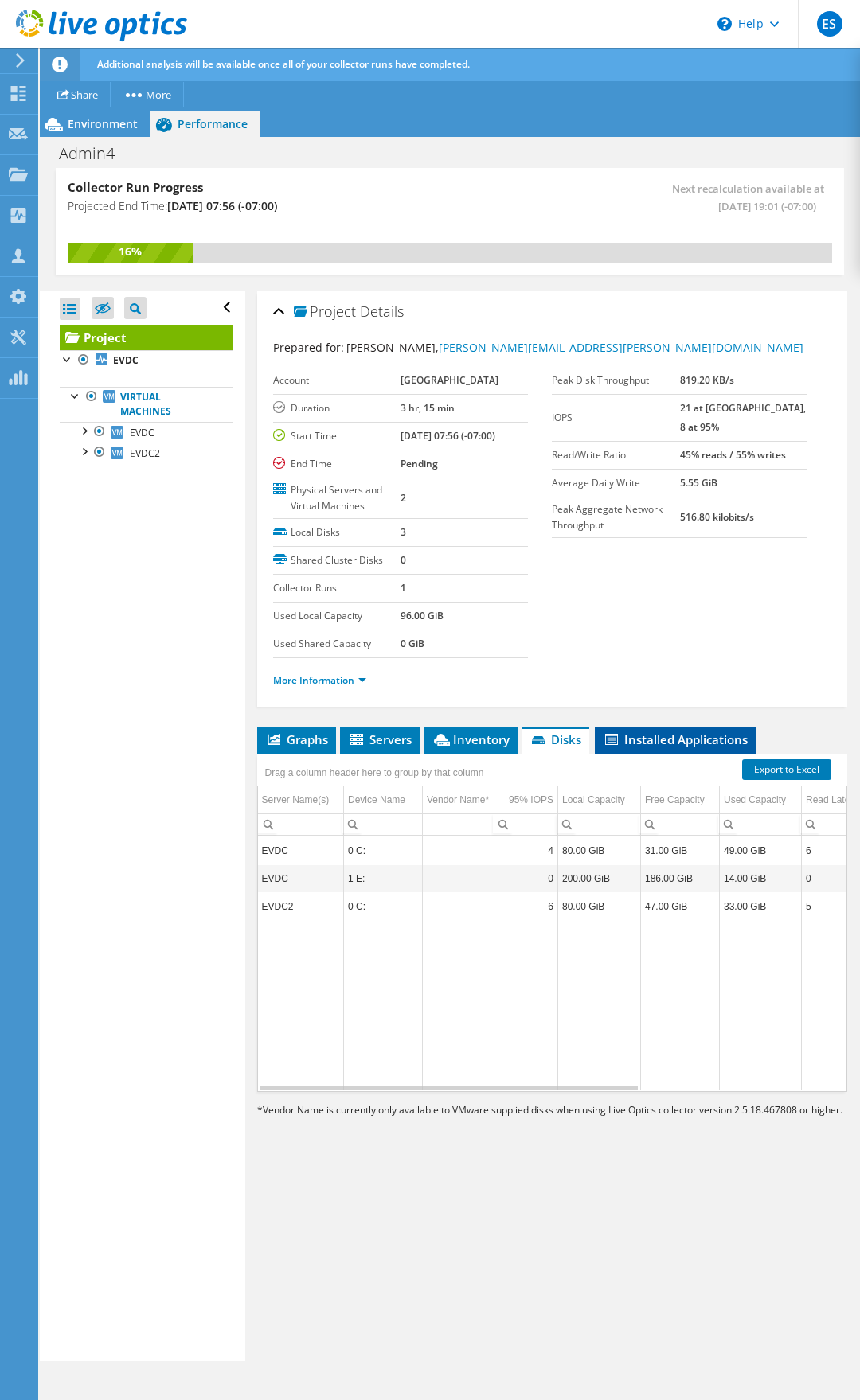
click at [661, 731] on span "Installed Applications" at bounding box center [675, 739] width 145 height 16
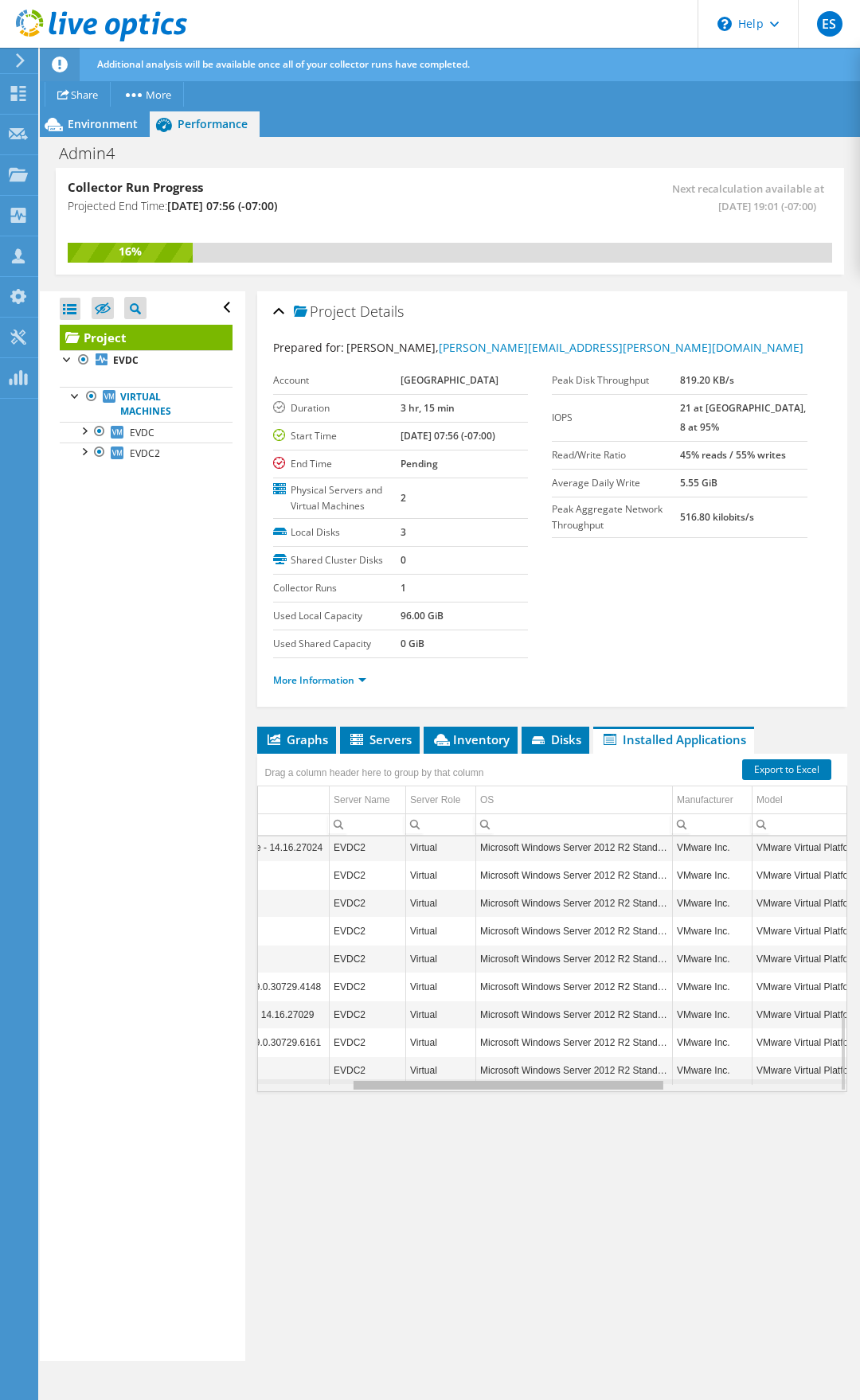
scroll to position [0, 225]
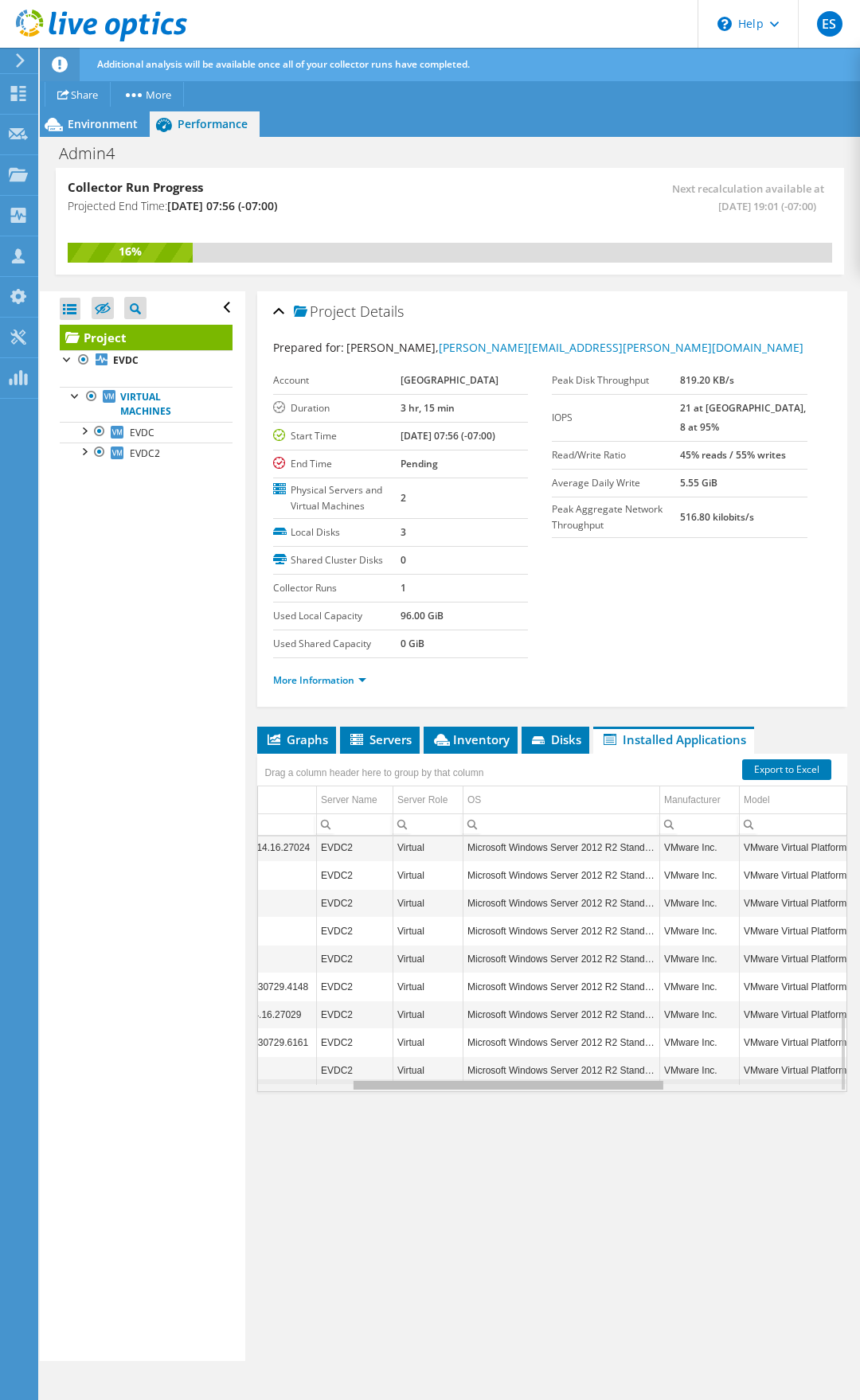
drag, startPoint x: 549, startPoint y: 1086, endPoint x: 678, endPoint y: 1091, distance: 129.1
click at [678, 731] on body "ES Partner Team Member Ernesto Sanchez Ernesto.Sanchez@4cube.com 4cube Solution…" at bounding box center [430, 700] width 860 height 1400
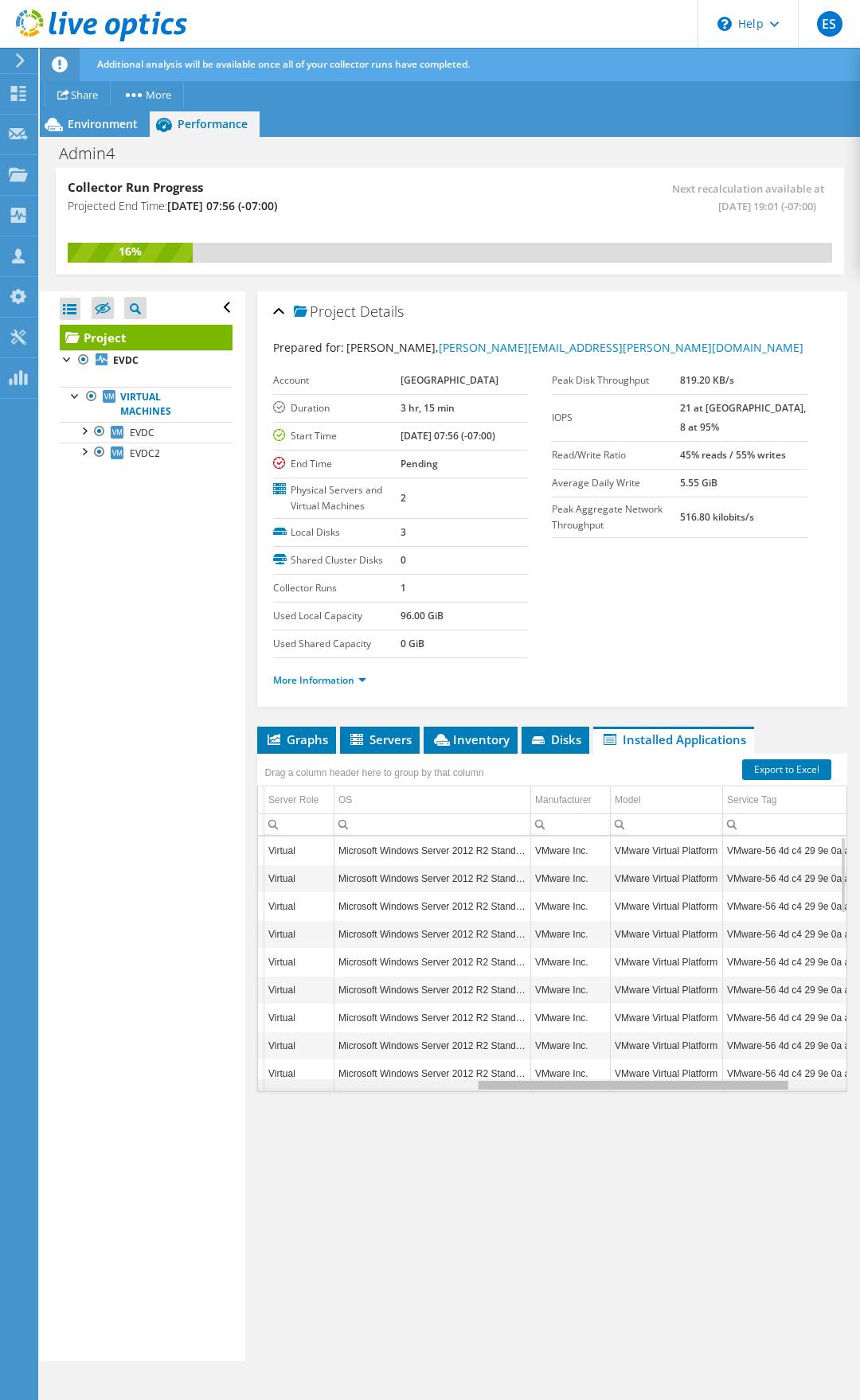
scroll to position [0, 409]
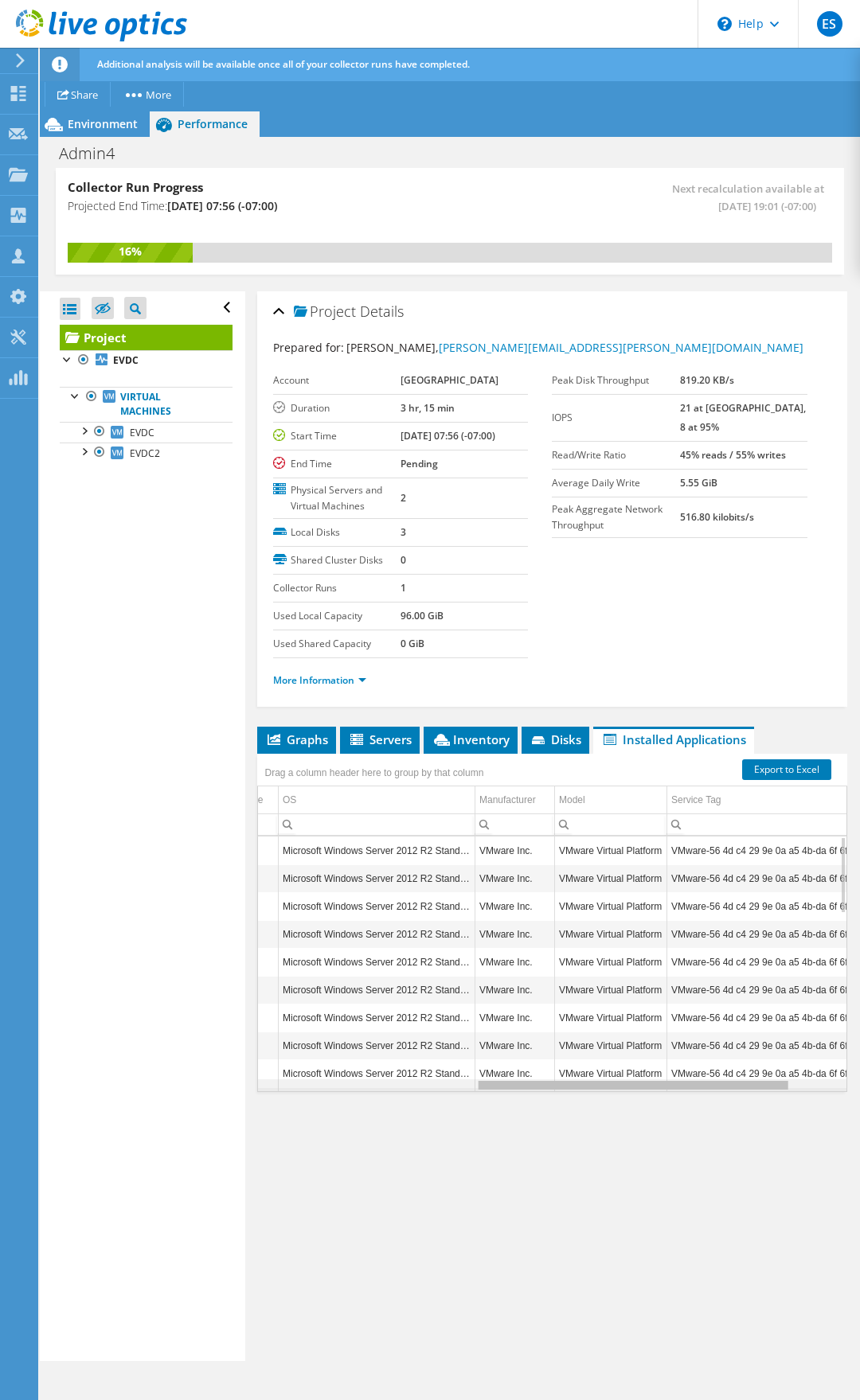
drag, startPoint x: 668, startPoint y: 1090, endPoint x: 699, endPoint y: 1037, distance: 61.4
click at [776, 731] on body "ES Partner Team Member Ernesto Sanchez Ernesto.Sanchez@4cube.com 4cube Solution…" at bounding box center [430, 700] width 860 height 1400
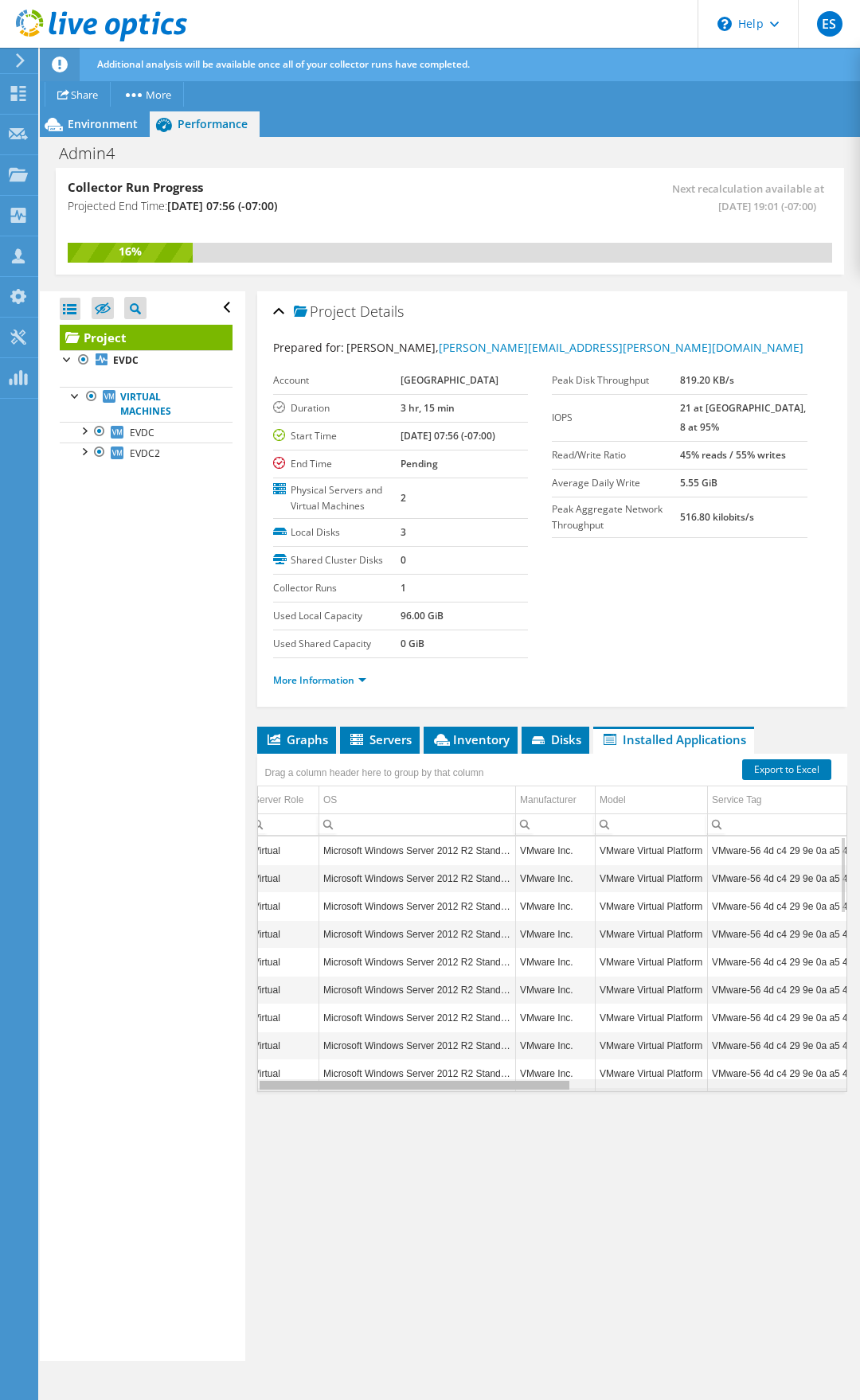
scroll to position [0, 0]
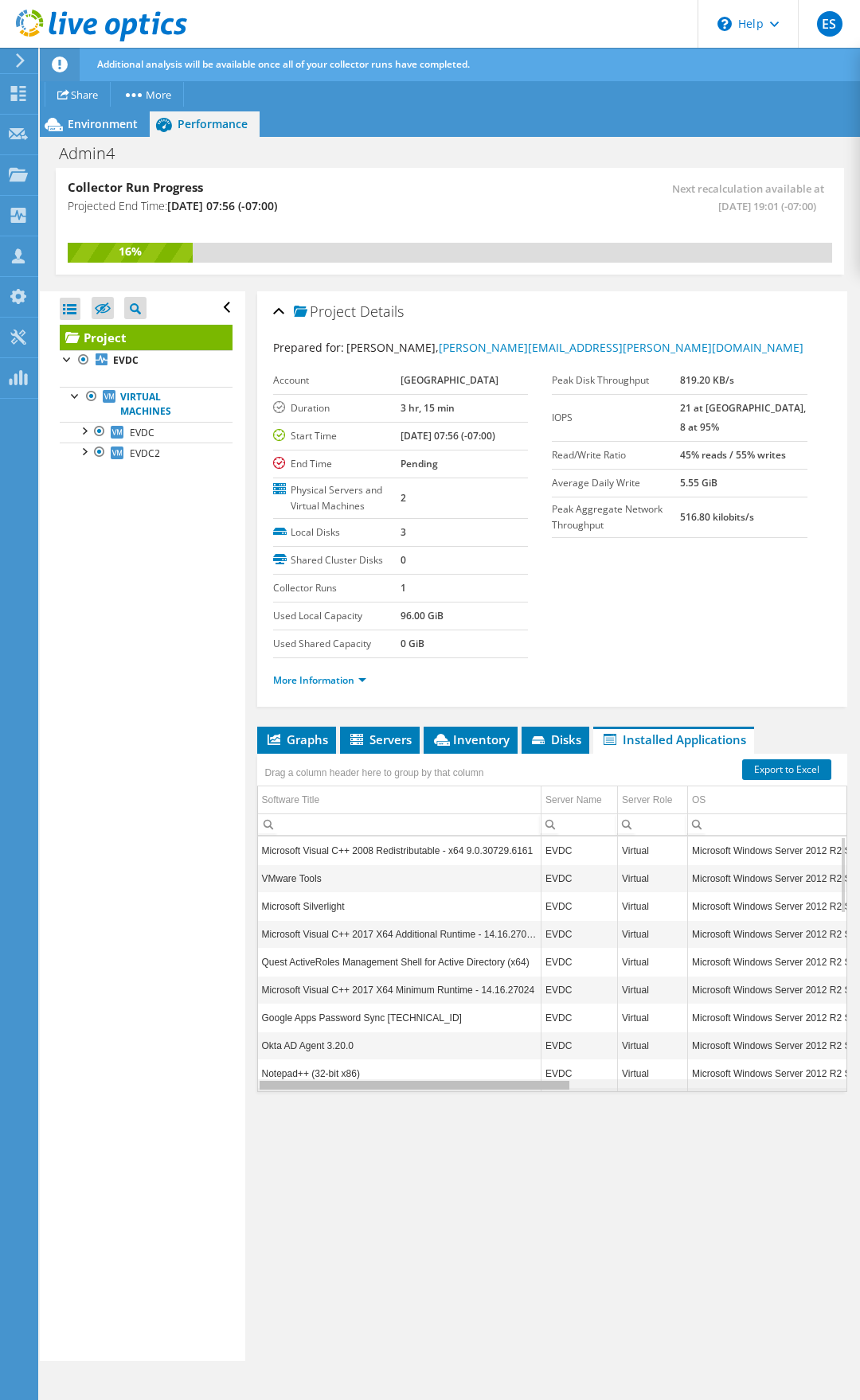
drag, startPoint x: 764, startPoint y: 1085, endPoint x: 362, endPoint y: 1063, distance: 402.6
click at [362, 731] on body "ES Partner Team Member Ernesto Sanchez Ernesto.Sanchez@4cube.com 4cube Solution…" at bounding box center [430, 700] width 860 height 1400
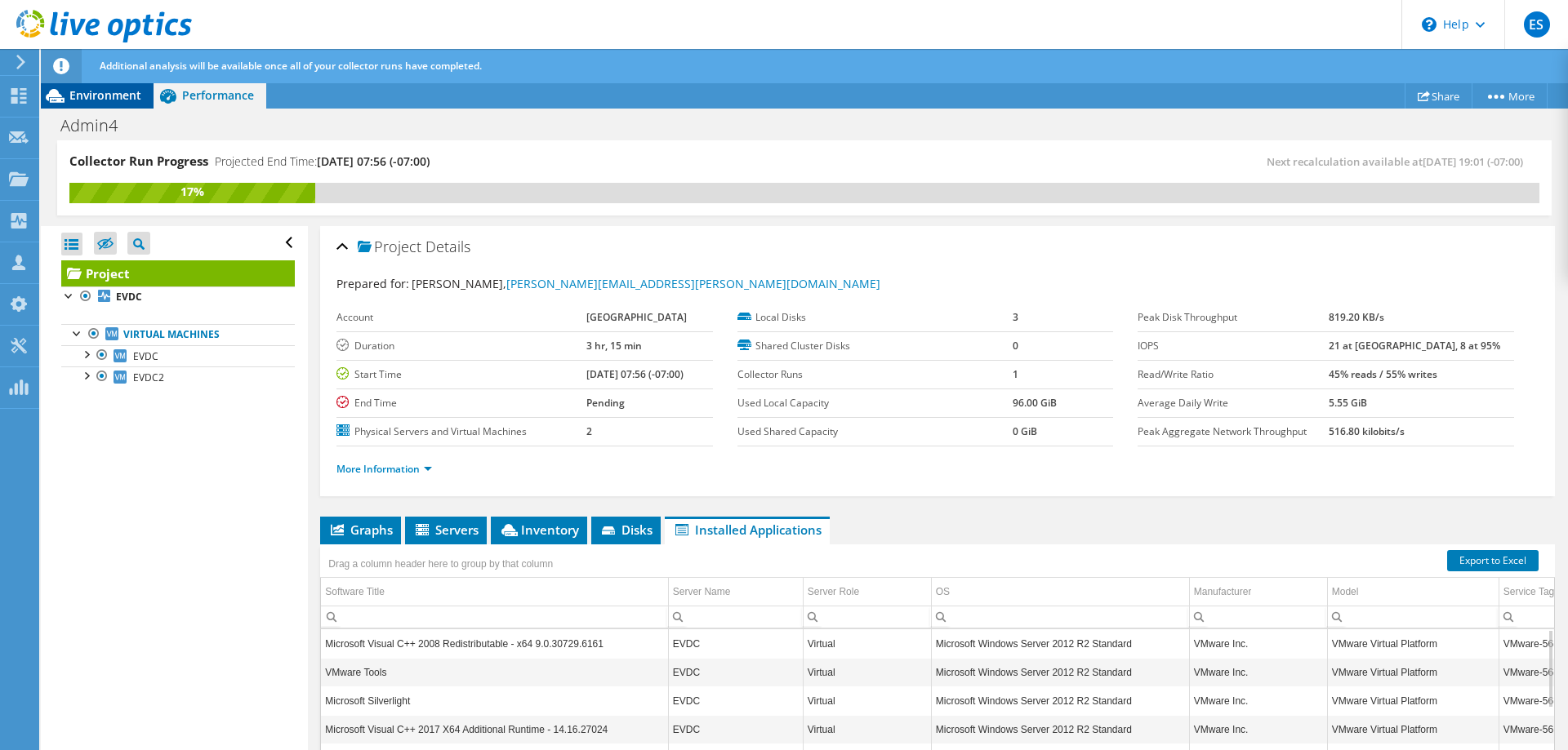
click at [119, 102] on span "Environment" at bounding box center [105, 95] width 72 height 15
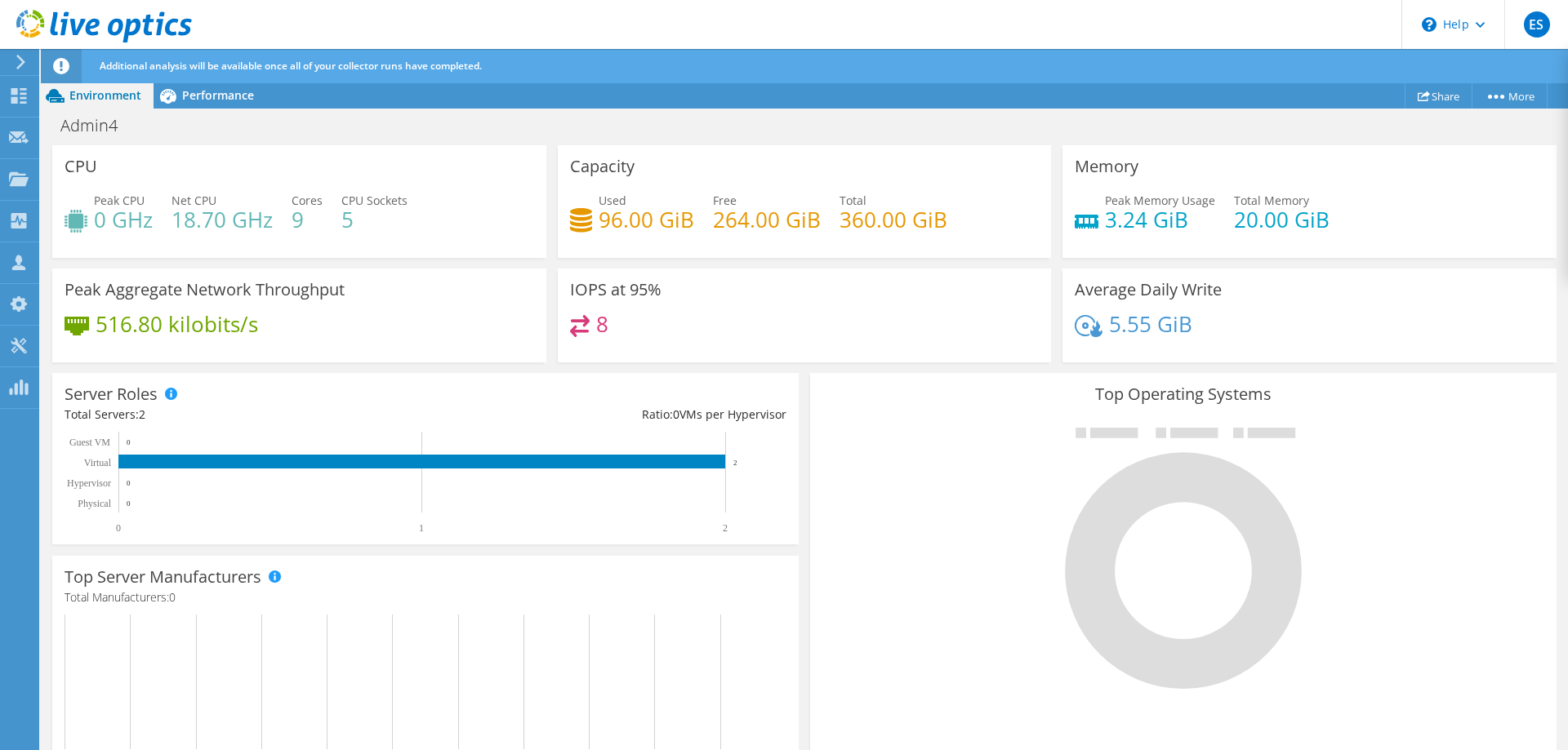
scroll to position [164, 0]
click at [200, 89] on span "Performance" at bounding box center [218, 95] width 72 height 15
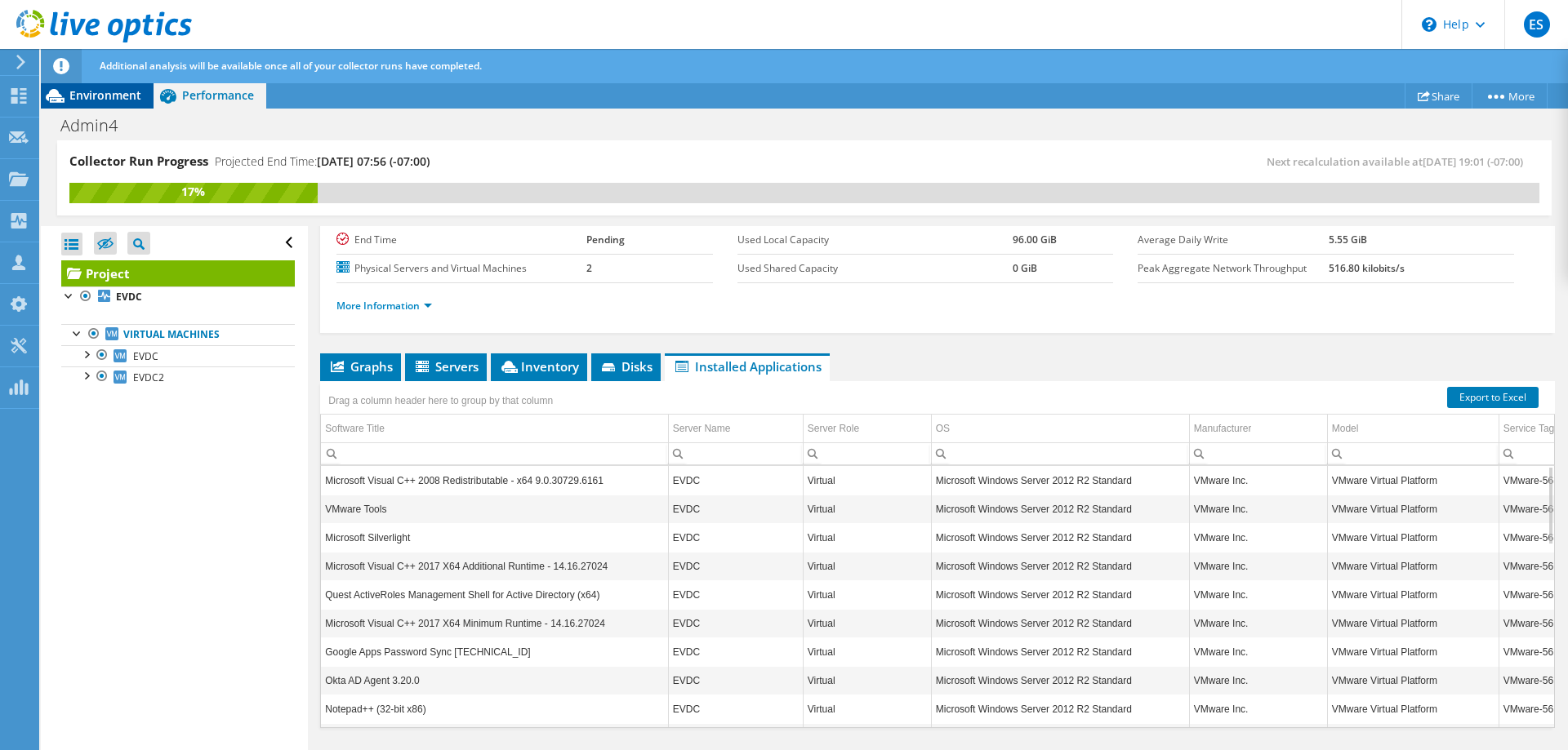
click at [100, 95] on span "Environment" at bounding box center [105, 95] width 72 height 15
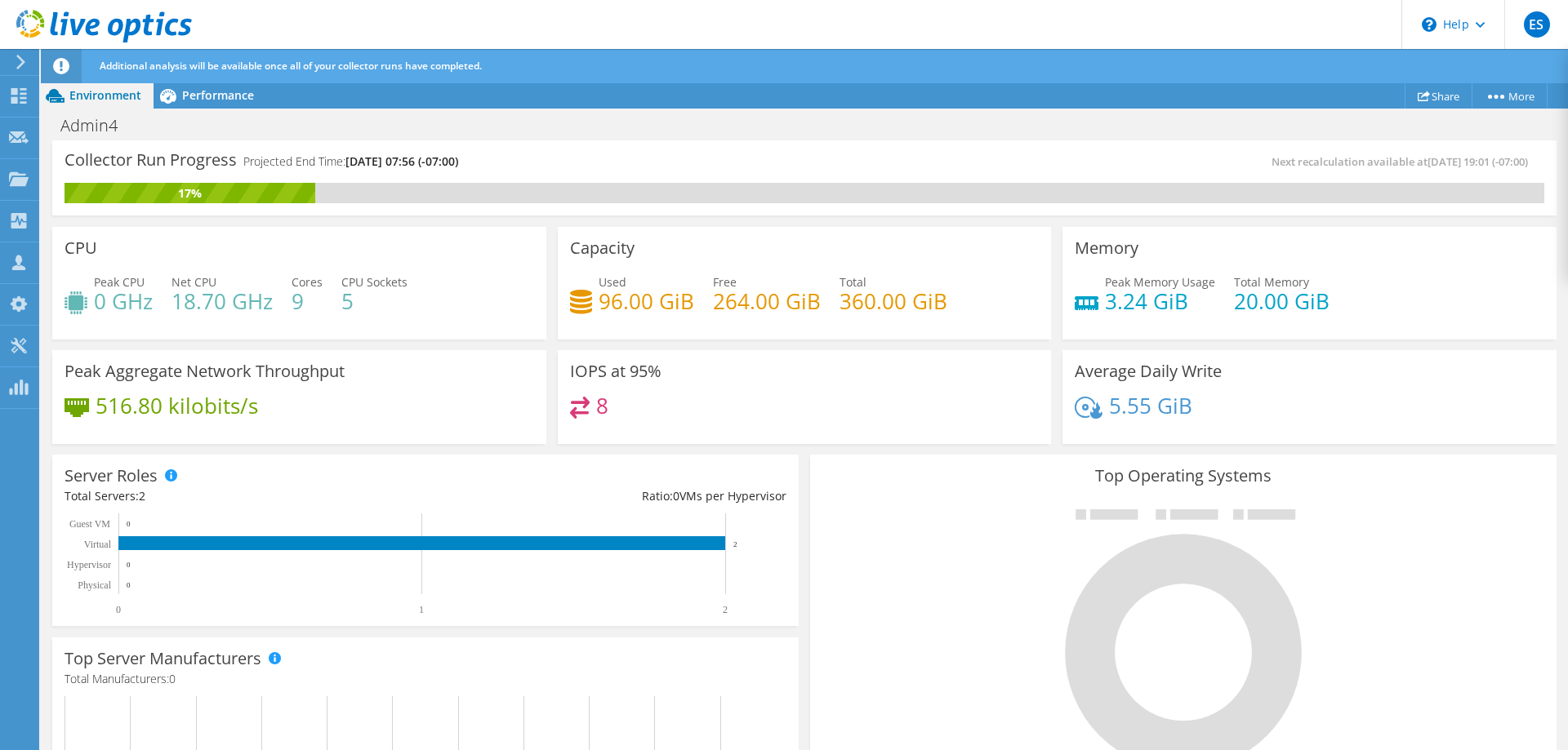
drag, startPoint x: 1012, startPoint y: 52, endPoint x: 971, endPoint y: 52, distance: 41.0
click at [1012, 52] on div "Additional analysis will be available once all of your collector runs have comp…" at bounding box center [834, 66] width 1478 height 34
